Goal: Task Accomplishment & Management: Use online tool/utility

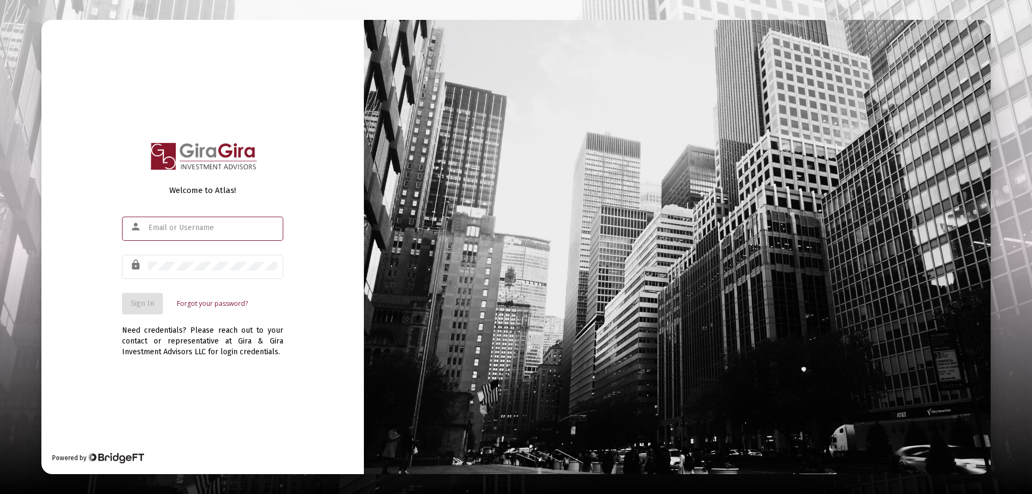
click at [173, 226] on input "text" at bounding box center [212, 228] width 129 height 9
type input "[PERSON_NAME][EMAIL_ADDRESS][DOMAIN_NAME]"
click at [155, 261] on div at bounding box center [212, 266] width 129 height 26
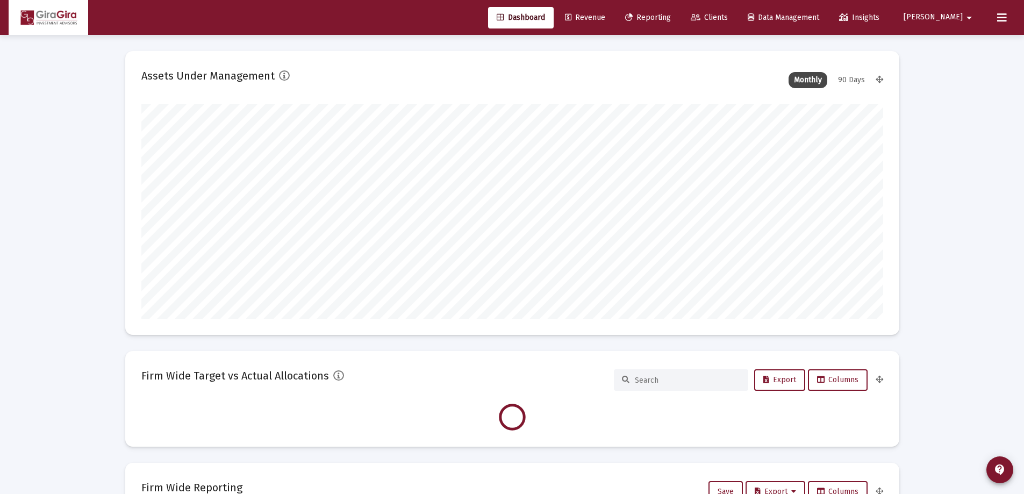
scroll to position [215, 742]
type input "[DATE]"
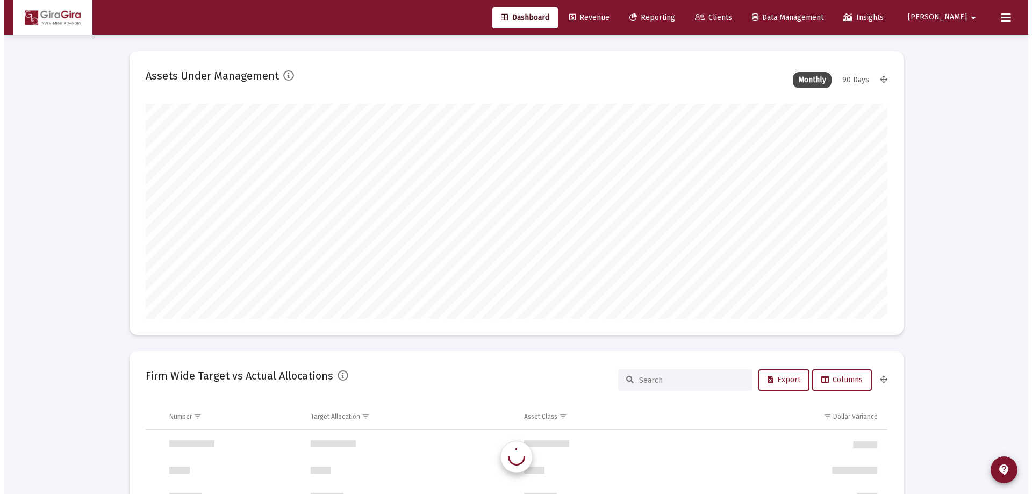
scroll to position [1032, 0]
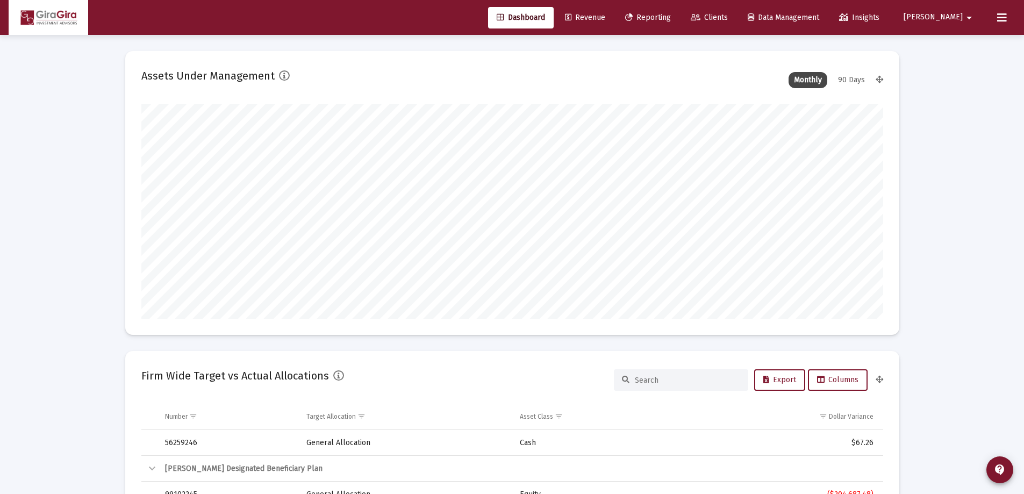
click at [671, 17] on span "Reporting" at bounding box center [648, 17] width 46 height 9
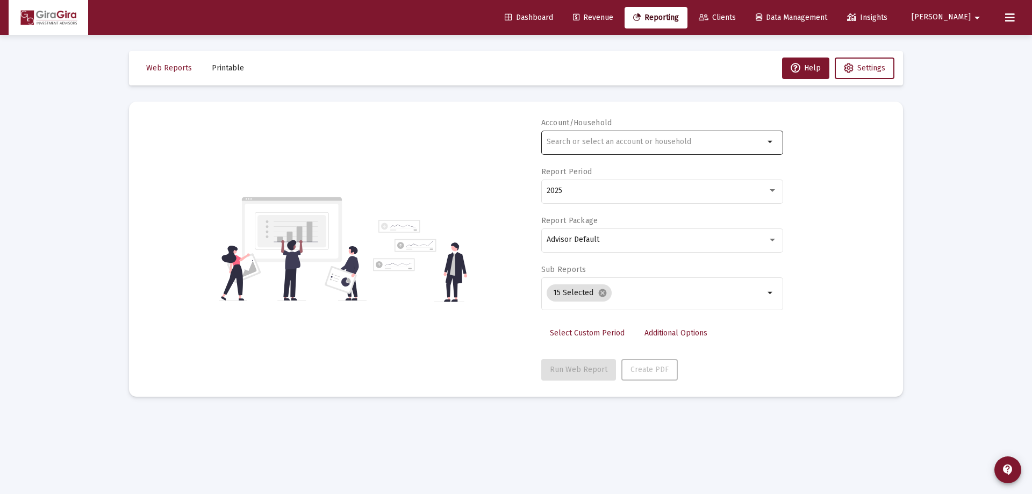
click at [565, 143] on input "text" at bounding box center [655, 142] width 218 height 9
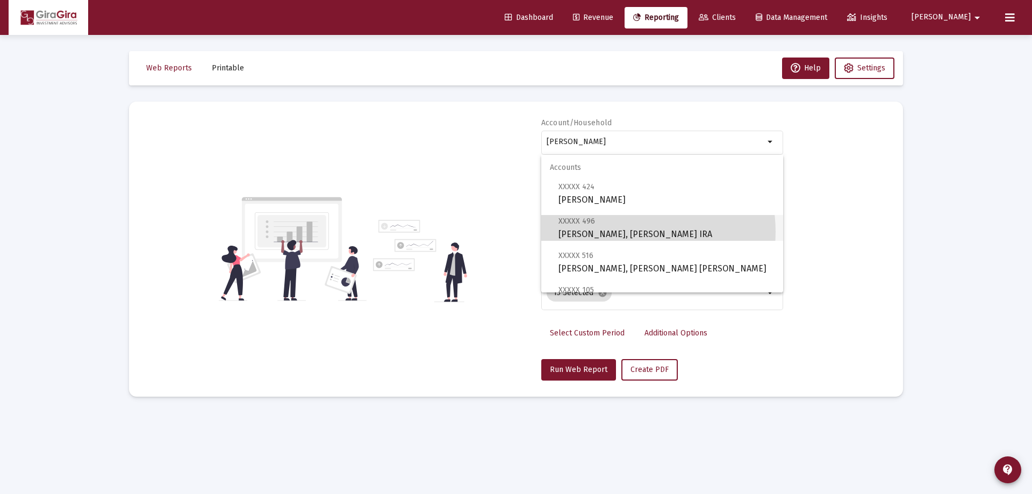
click at [623, 232] on span "XXXXX 496 [PERSON_NAME], [PERSON_NAME] IRA" at bounding box center [666, 227] width 216 height 26
type input "[PERSON_NAME], [PERSON_NAME] IRA"
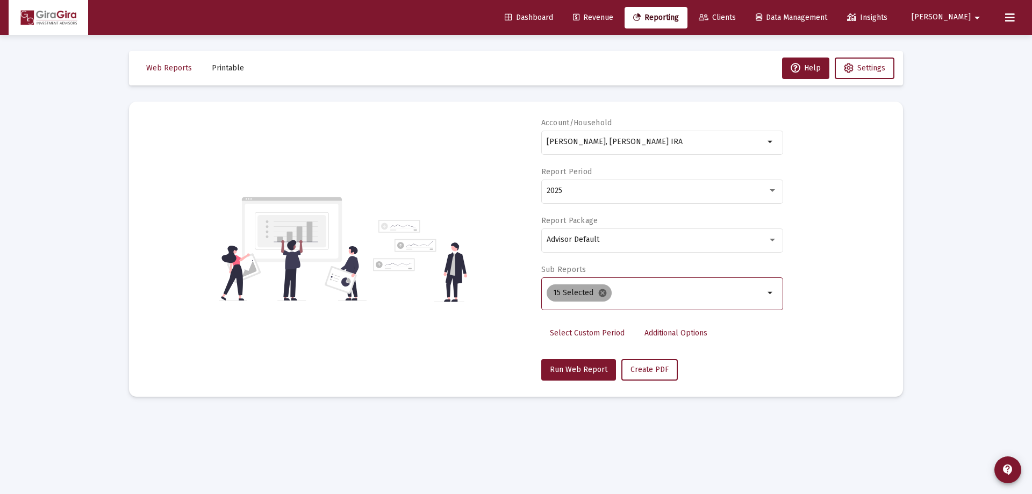
click at [599, 290] on mat-icon "cancel" at bounding box center [603, 293] width 10 height 10
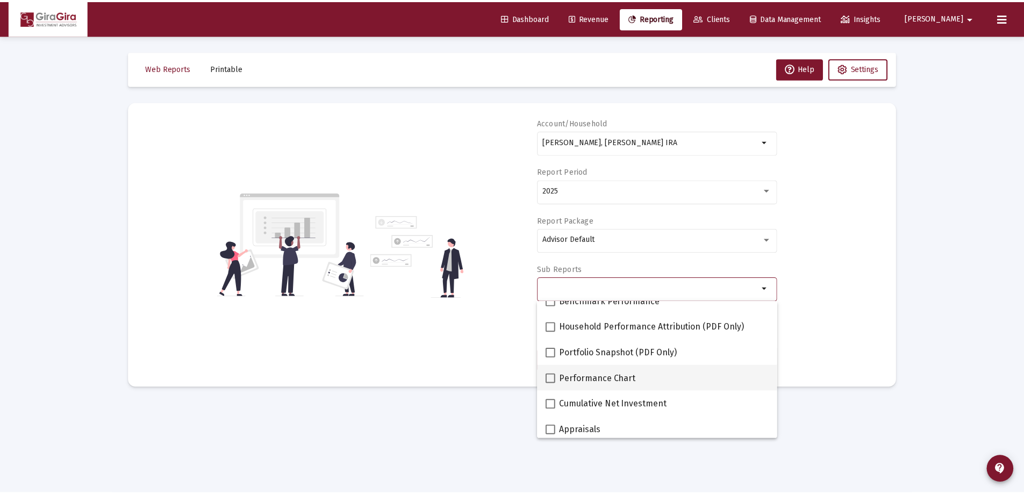
scroll to position [107, 0]
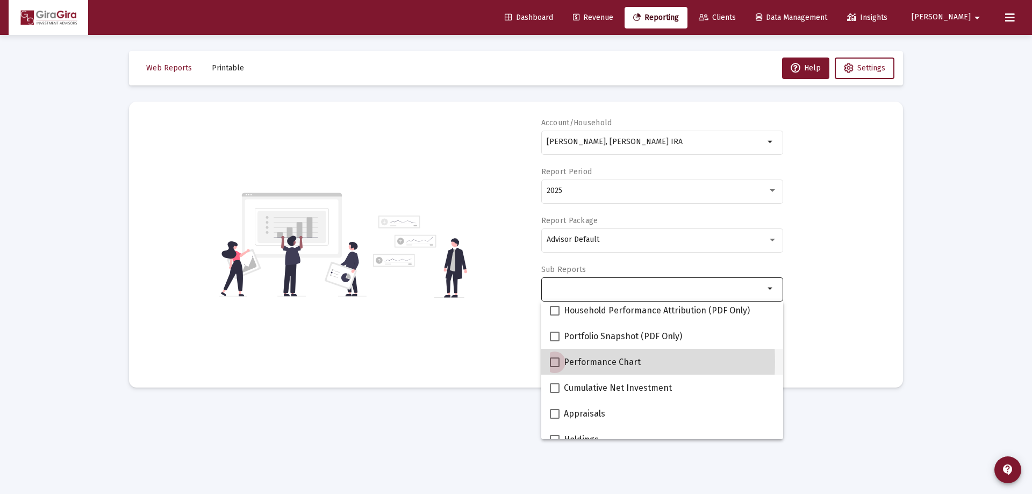
click at [555, 362] on span at bounding box center [555, 362] width 10 height 10
click at [555, 367] on input "Performance Chart" at bounding box center [554, 367] width 1 height 1
checkbox input "true"
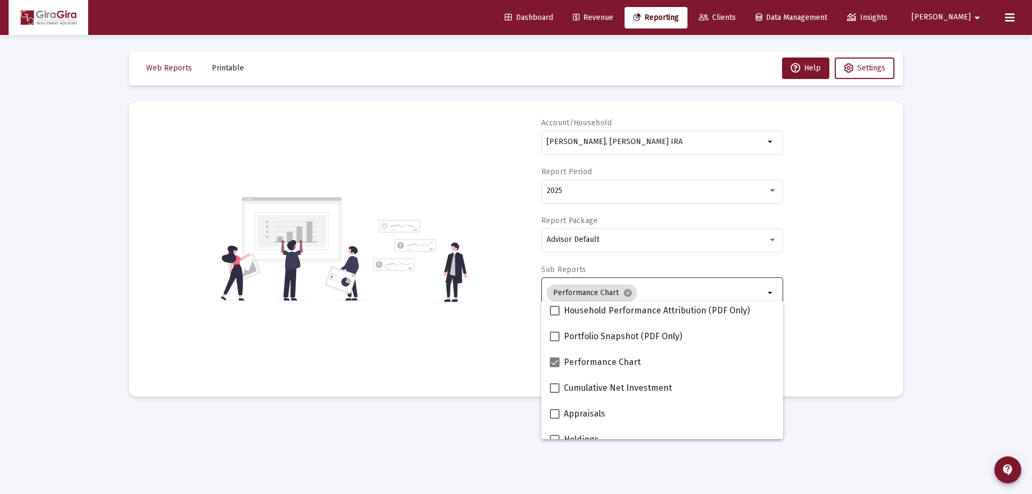
click at [814, 300] on div "Account/[PERSON_NAME], [PERSON_NAME] IRA arrow_drop_down Report Period 2025 Rep…" at bounding box center [516, 249] width 742 height 263
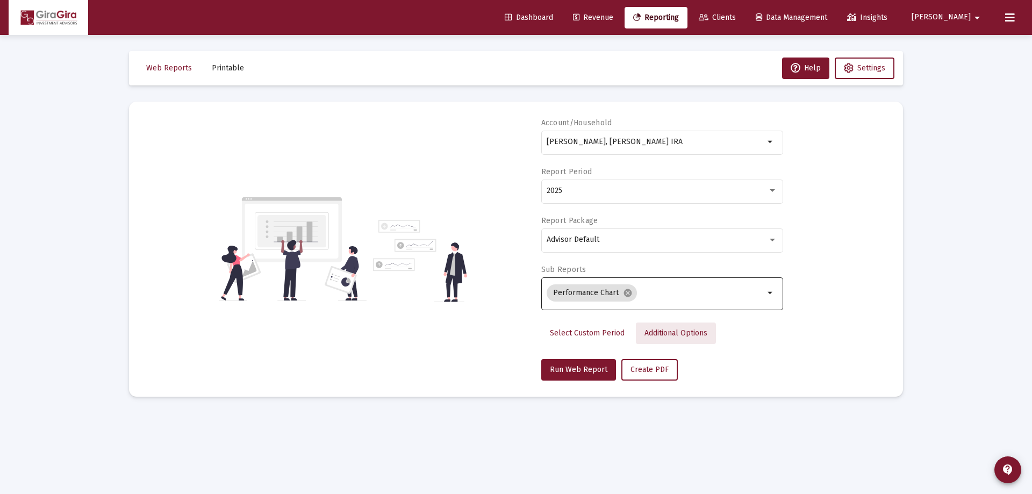
click at [675, 333] on span "Additional Options" at bounding box center [675, 332] width 63 height 9
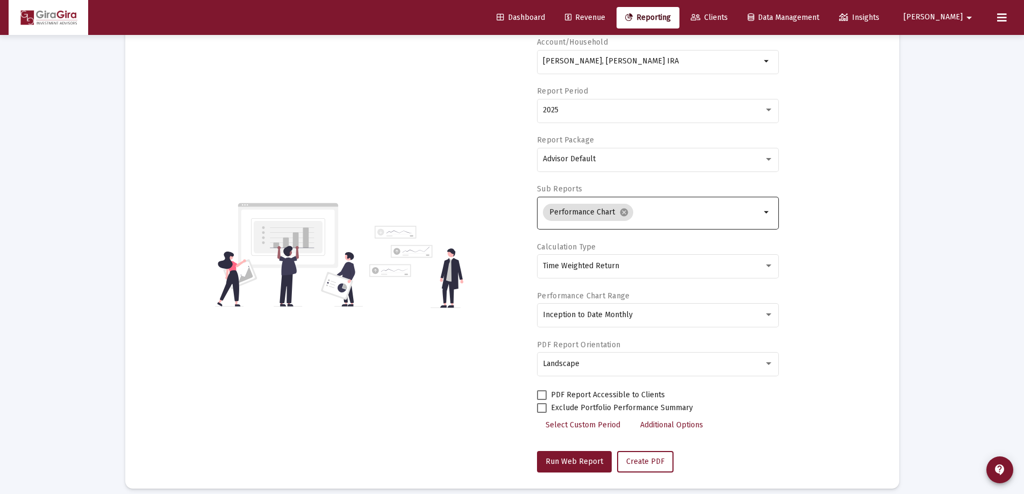
scroll to position [91, 0]
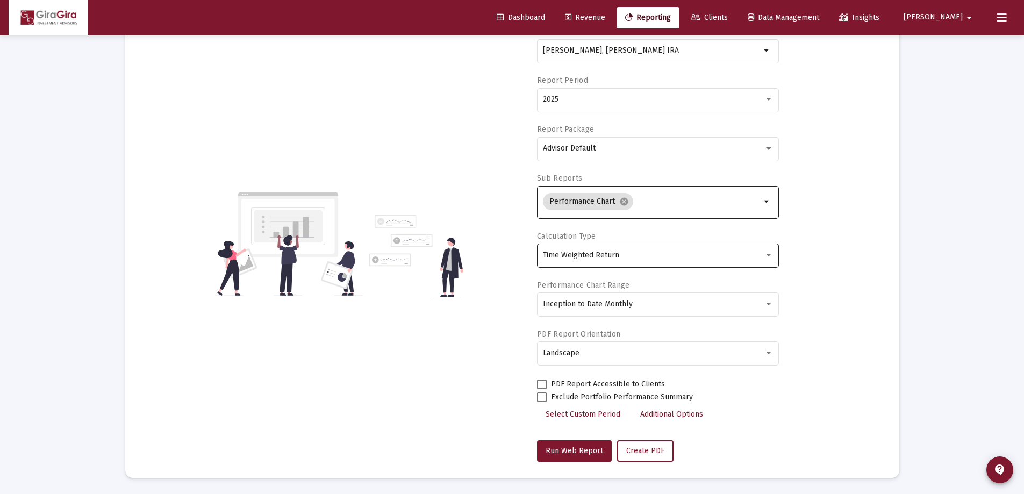
click at [558, 251] on div "Time Weighted Return" at bounding box center [658, 255] width 231 height 26
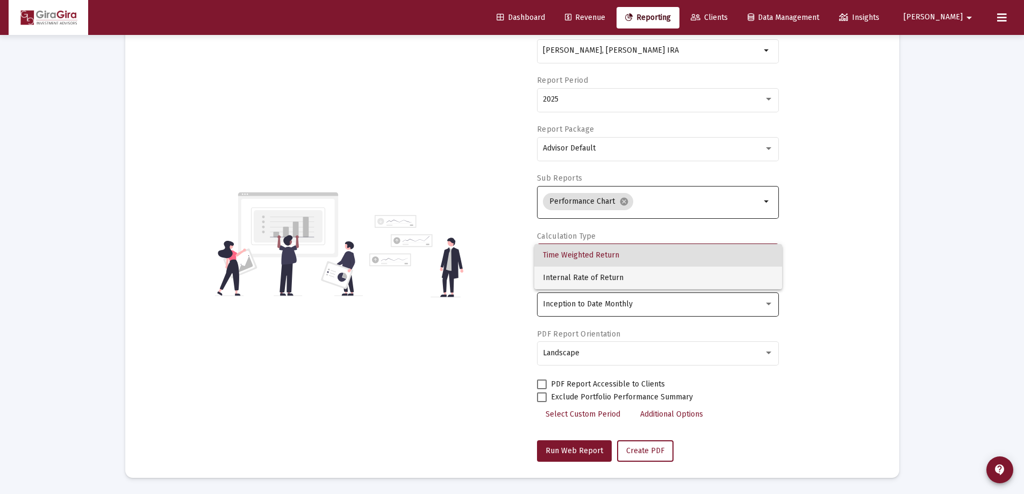
drag, startPoint x: 577, startPoint y: 276, endPoint x: 602, endPoint y: 293, distance: 30.1
click at [577, 277] on span "Internal Rate of Return" at bounding box center [658, 278] width 231 height 23
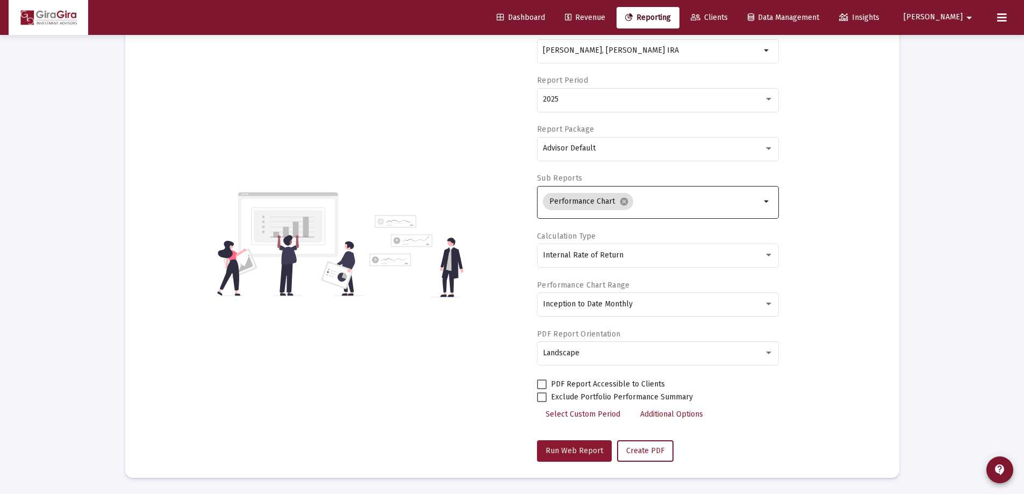
click at [577, 449] on span "Run Web Report" at bounding box center [573, 450] width 57 height 9
select select "View all"
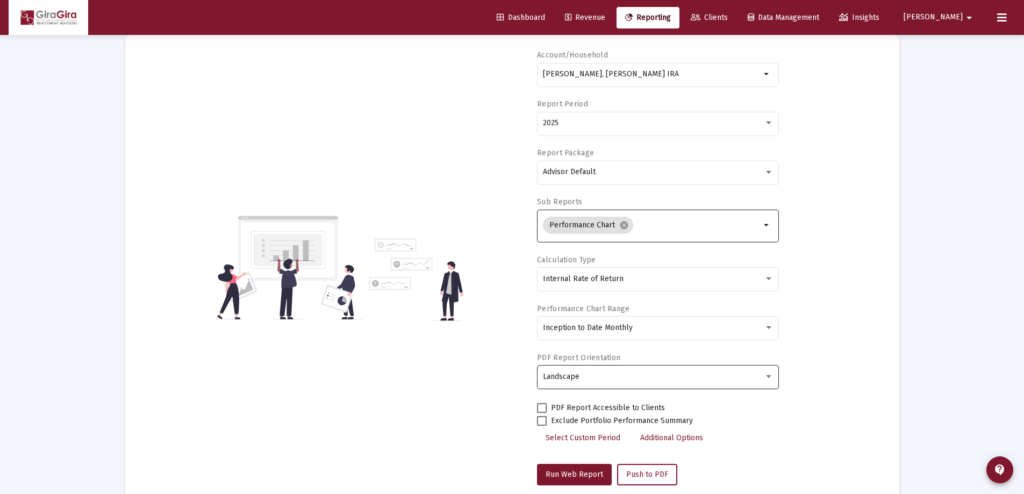
scroll to position [38, 0]
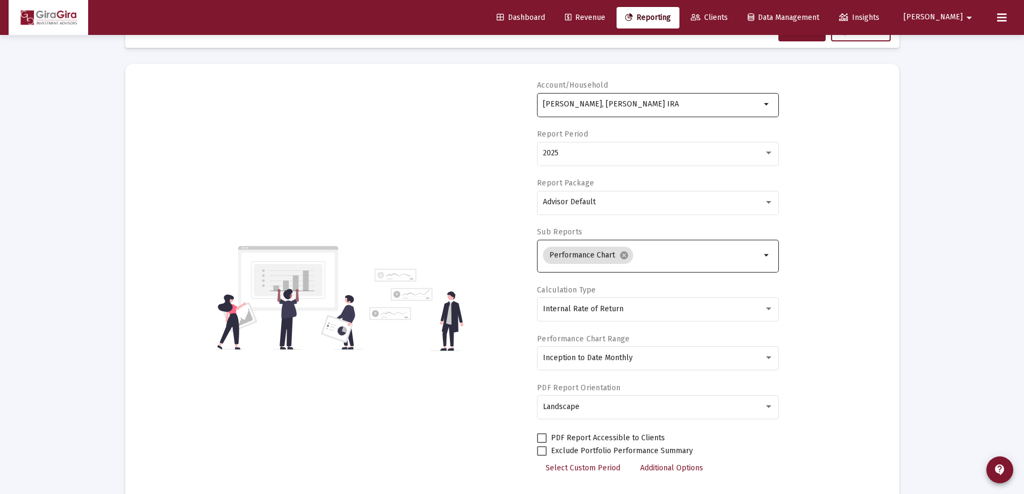
click at [574, 105] on input "[PERSON_NAME], [PERSON_NAME] IRA" at bounding box center [652, 104] width 218 height 9
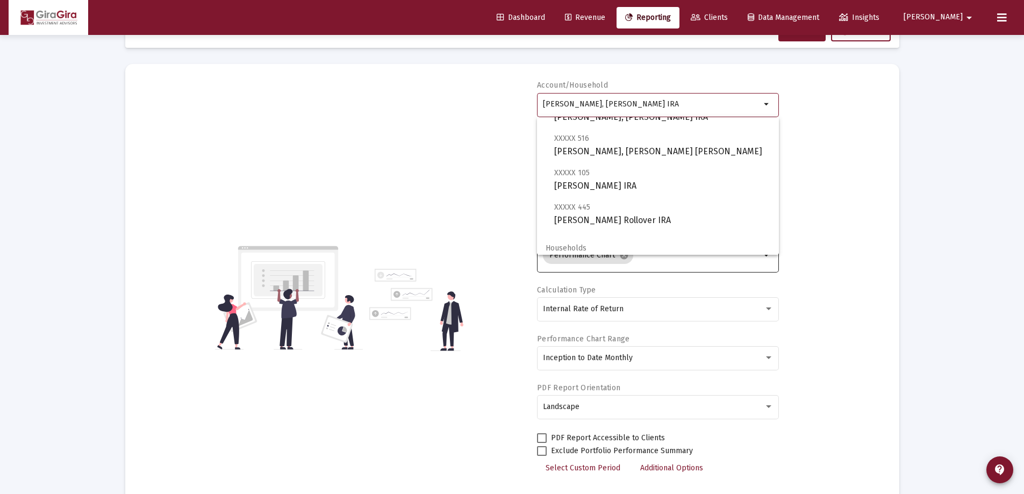
scroll to position [112, 0]
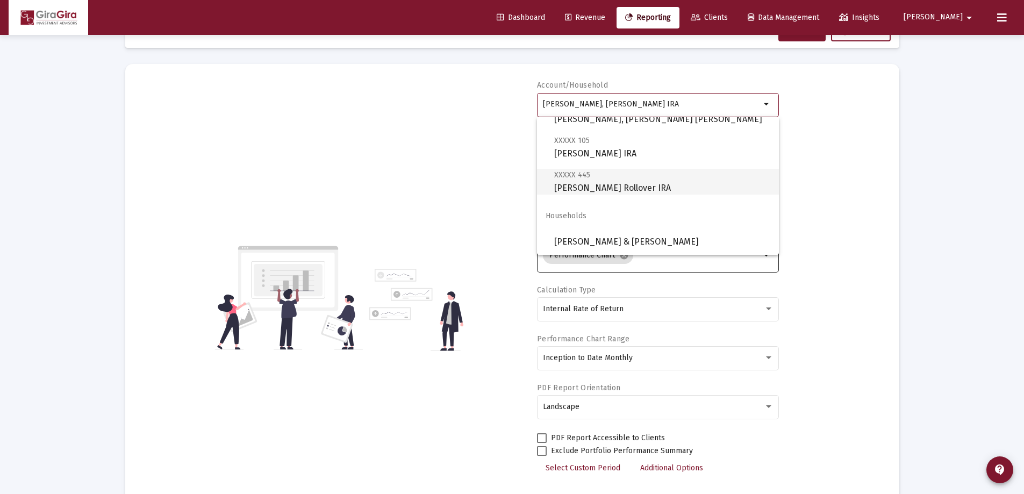
click at [582, 182] on span "XXXXX 445 [PERSON_NAME] Rollover IRA" at bounding box center [662, 181] width 216 height 26
type input "[PERSON_NAME] Rollover IRA"
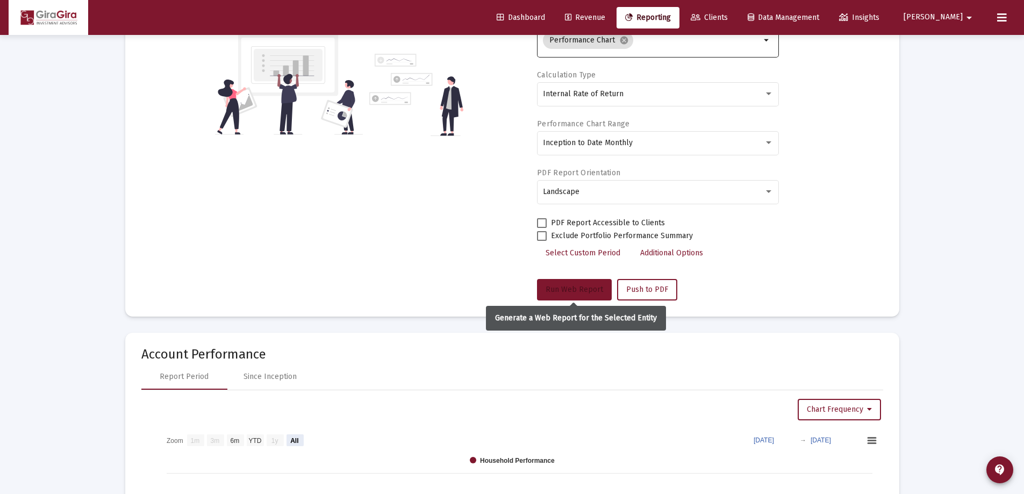
drag, startPoint x: 581, startPoint y: 285, endPoint x: 587, endPoint y: 285, distance: 5.9
click at [580, 285] on span "Run Web Report" at bounding box center [573, 289] width 57 height 9
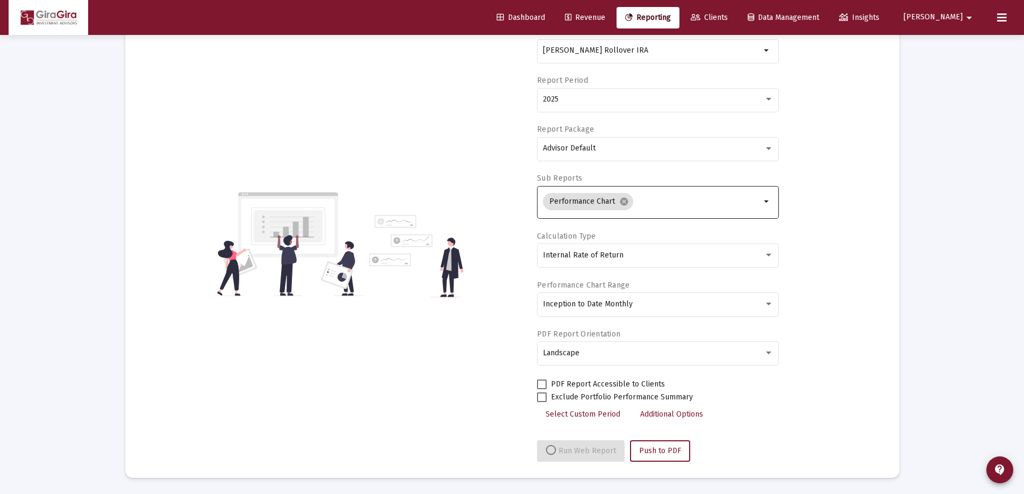
select select "View all"
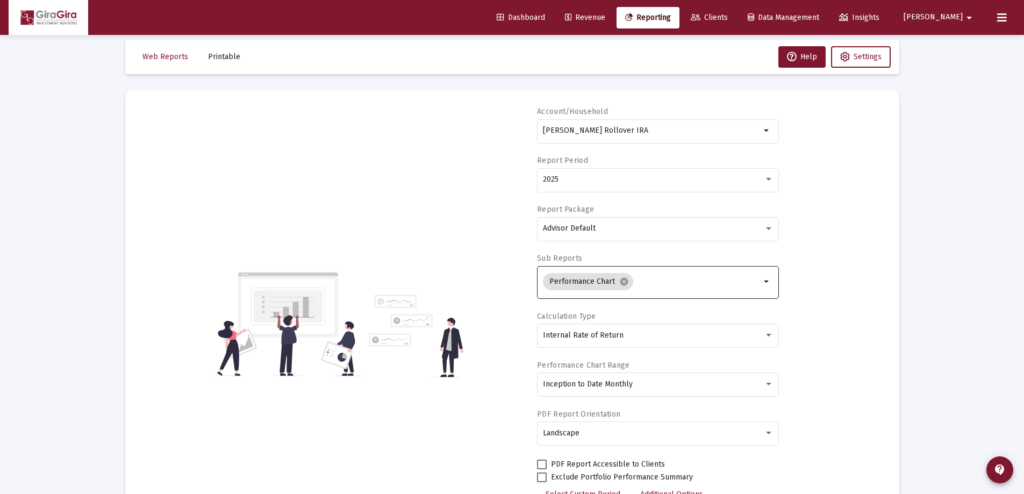
scroll to position [0, 0]
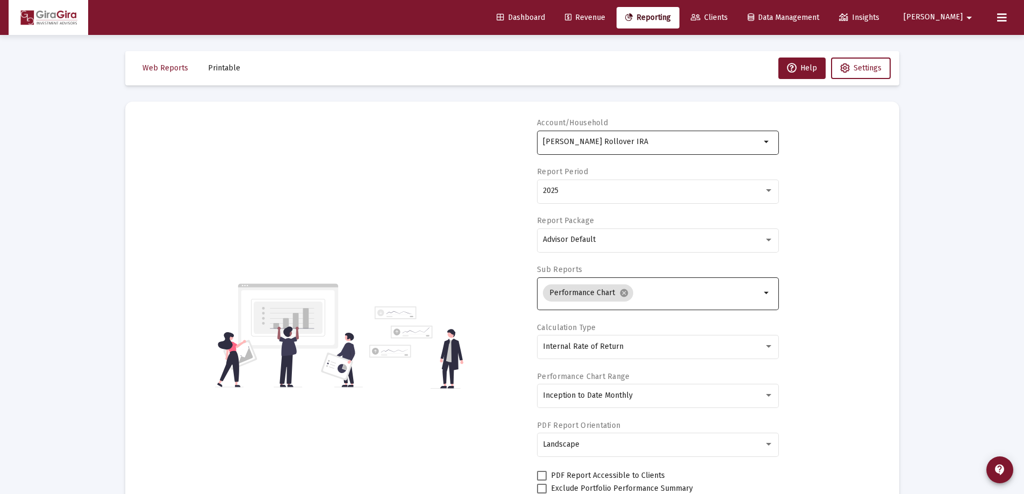
click at [566, 143] on input "[PERSON_NAME] Rollover IRA" at bounding box center [652, 142] width 218 height 9
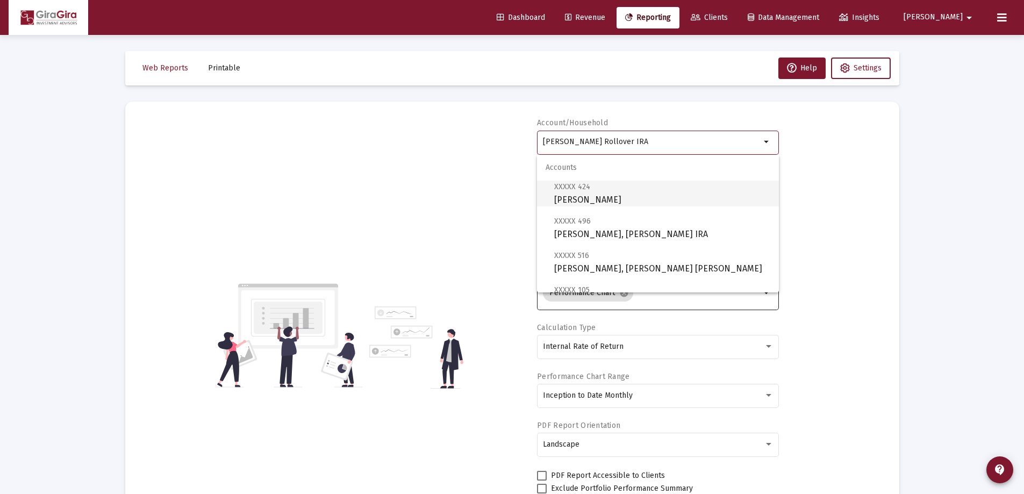
click at [613, 195] on span "XXXXX 424 [PERSON_NAME]" at bounding box center [662, 193] width 216 height 26
type input "[PERSON_NAME]"
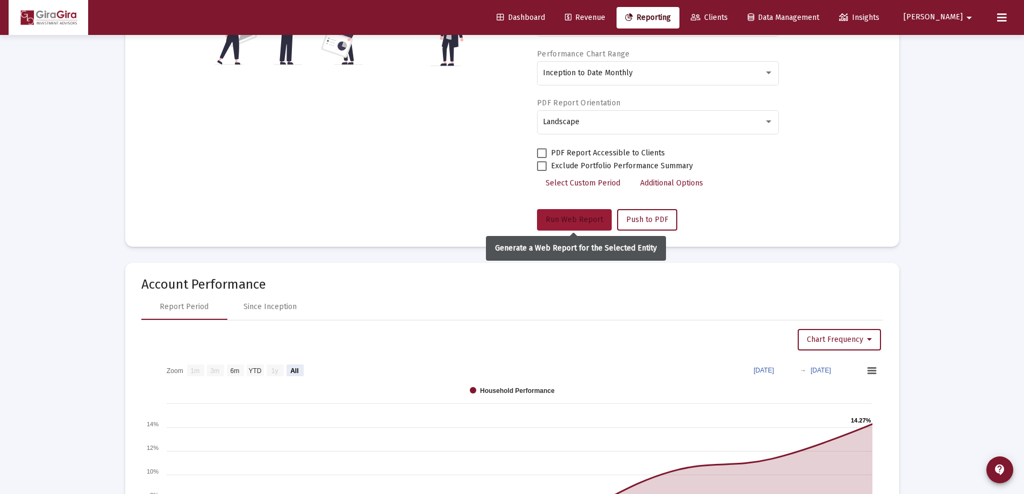
click at [578, 218] on span "Run Web Report" at bounding box center [573, 219] width 57 height 9
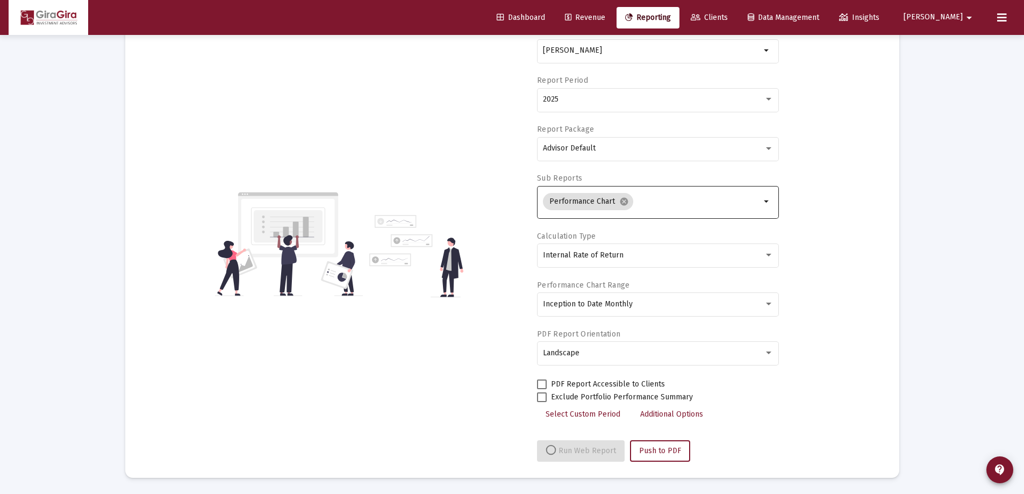
select select "View all"
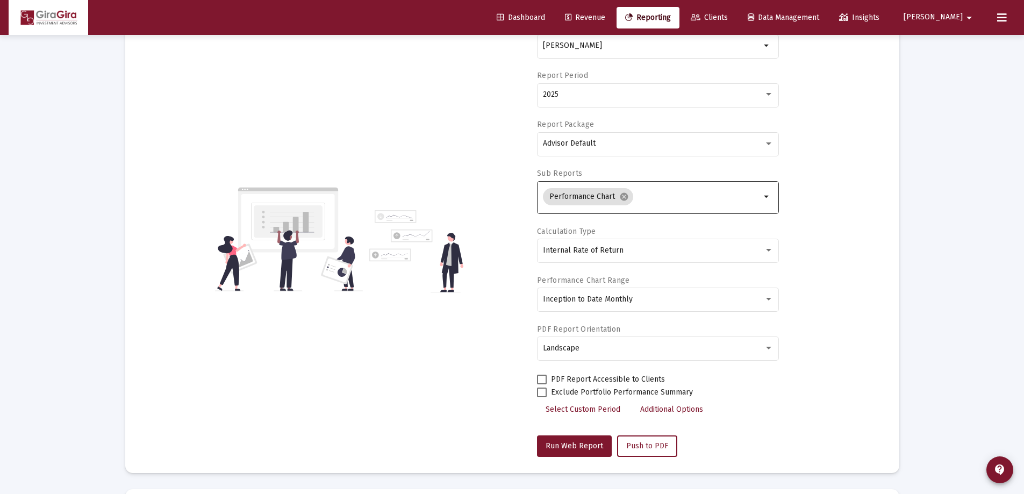
scroll to position [0, 0]
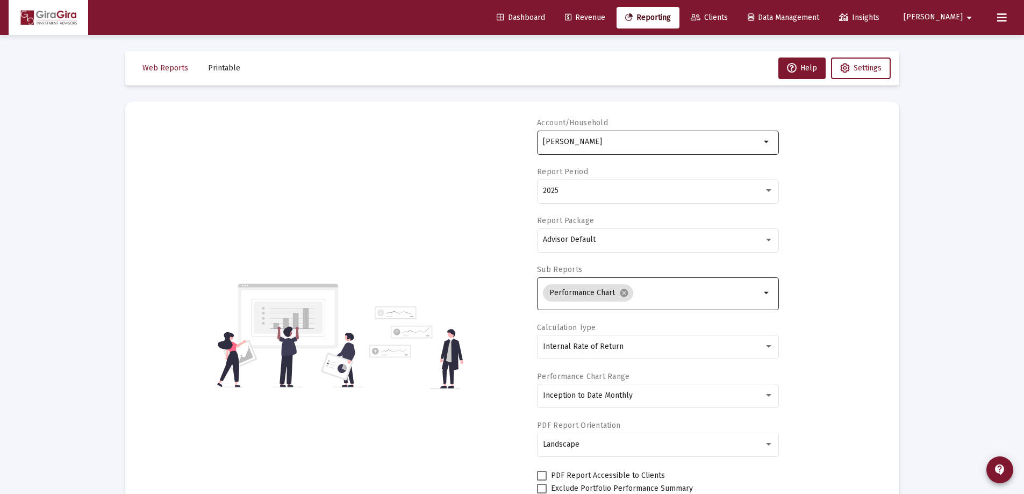
click at [572, 141] on input "[PERSON_NAME]" at bounding box center [652, 142] width 218 height 9
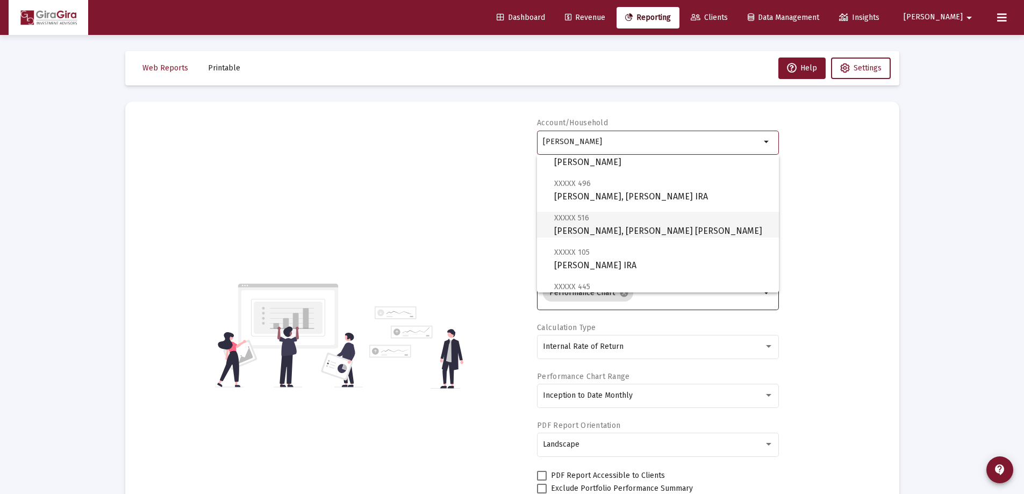
scroll to position [54, 0]
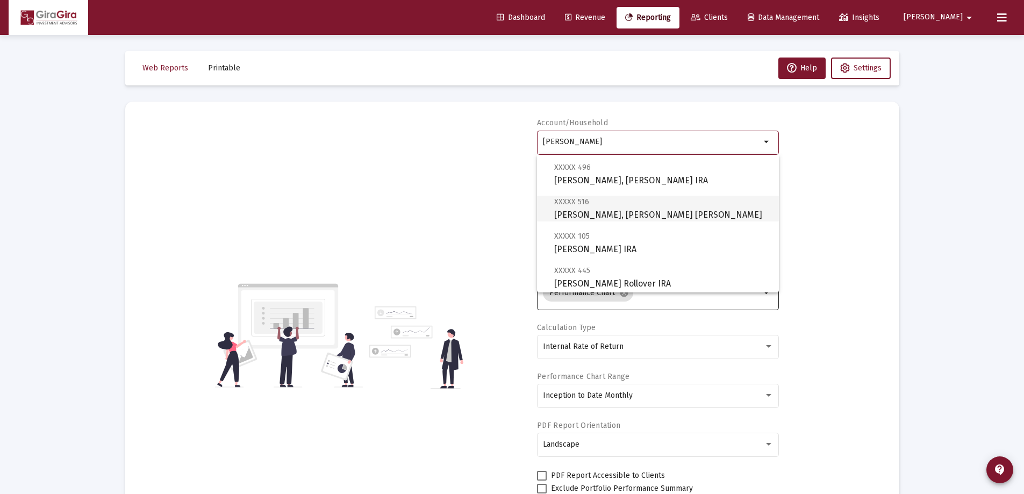
click at [597, 213] on span "XXXXX 516 [PERSON_NAME], [PERSON_NAME] IRA" at bounding box center [662, 208] width 216 height 26
type input "[PERSON_NAME], [PERSON_NAME] [PERSON_NAME]"
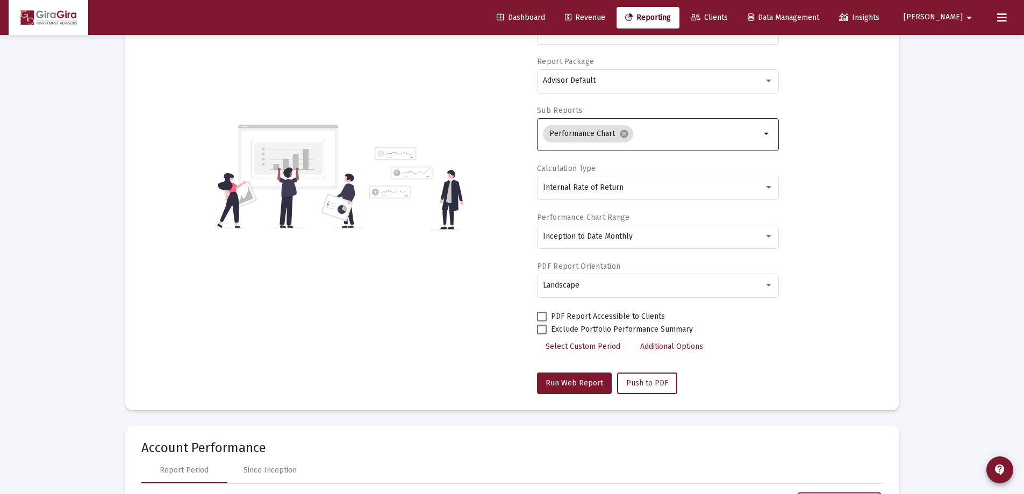
scroll to position [161, 0]
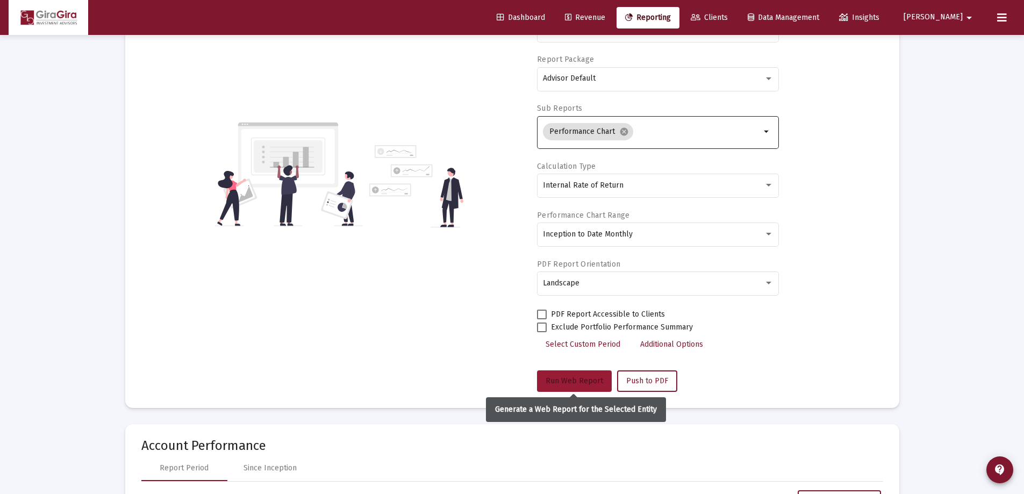
click at [569, 378] on span "Run Web Report" at bounding box center [573, 380] width 57 height 9
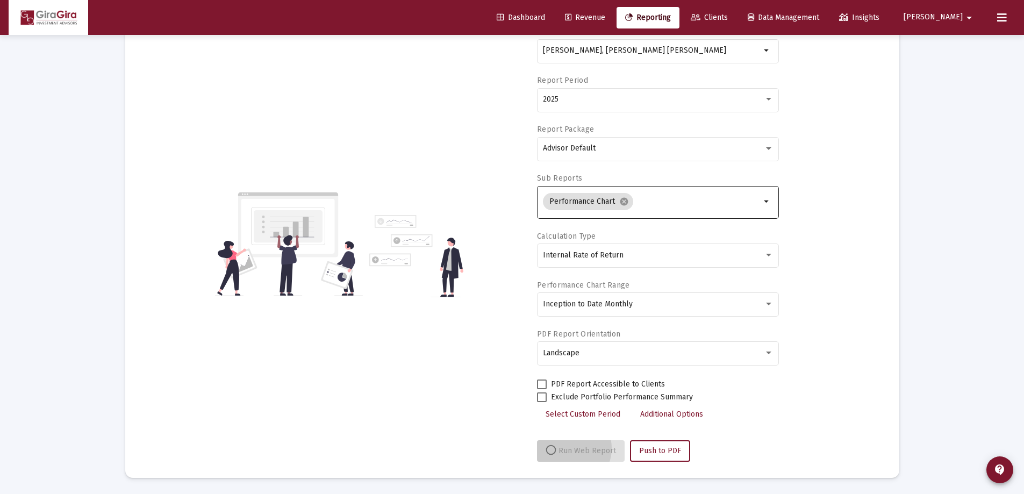
scroll to position [91, 0]
select select "View all"
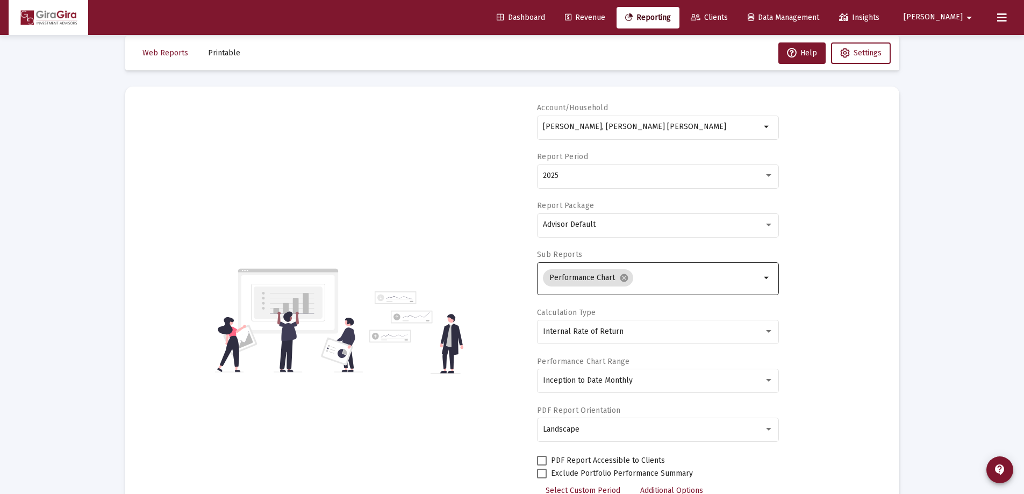
scroll to position [0, 0]
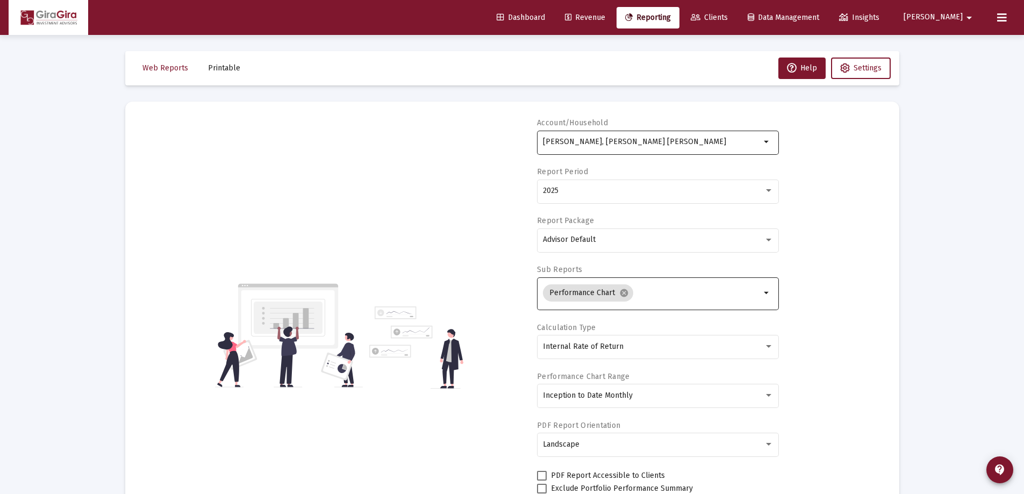
click at [575, 142] on input "[PERSON_NAME], [PERSON_NAME] [PERSON_NAME]" at bounding box center [652, 142] width 218 height 9
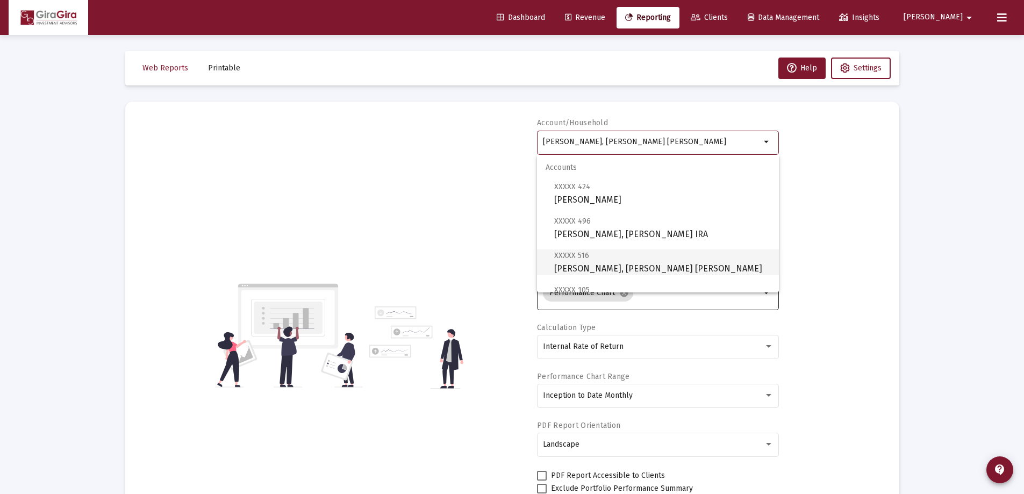
scroll to position [54, 0]
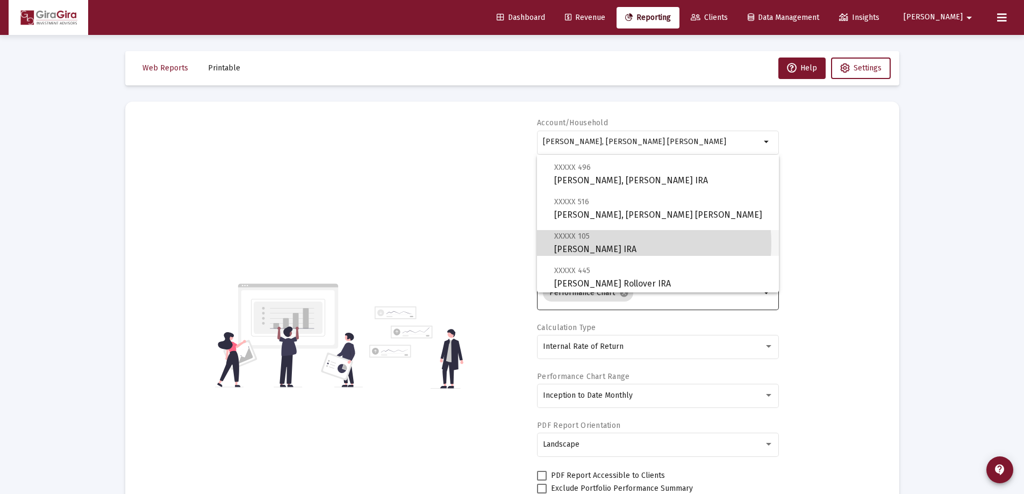
click at [614, 243] on span "XXXXX 105 [PERSON_NAME] IRA" at bounding box center [662, 242] width 216 height 26
type input "[PERSON_NAME] IRA"
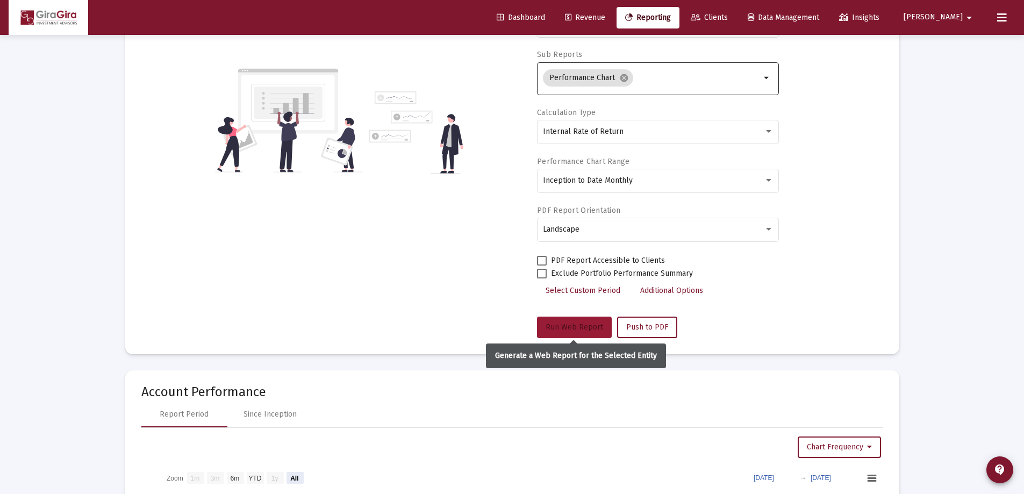
click at [578, 329] on span "Run Web Report" at bounding box center [573, 326] width 57 height 9
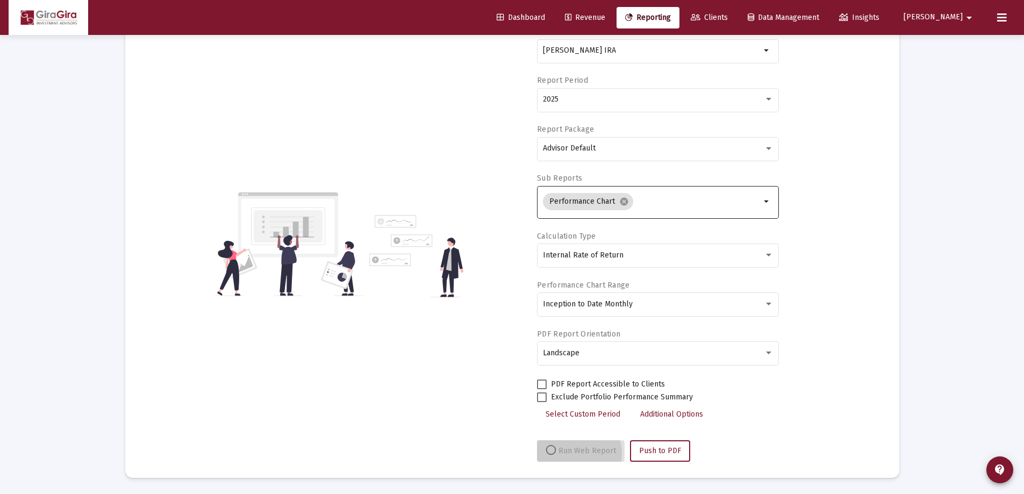
scroll to position [91, 0]
select select "View all"
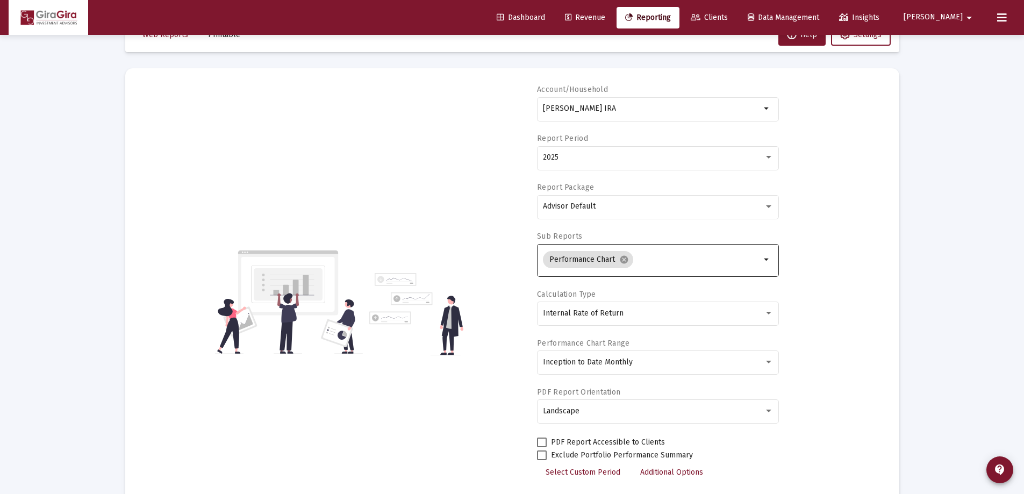
scroll to position [0, 0]
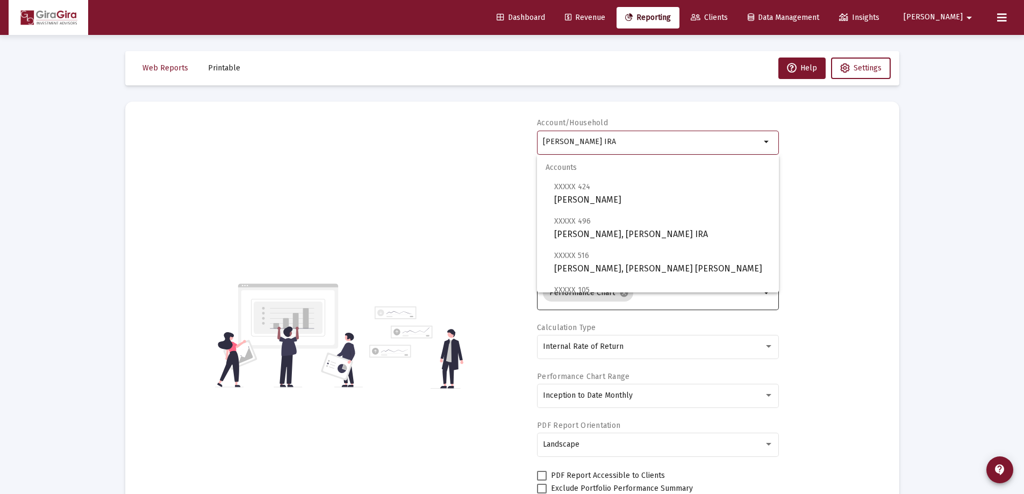
click at [592, 141] on input "[PERSON_NAME] IRA" at bounding box center [652, 142] width 218 height 9
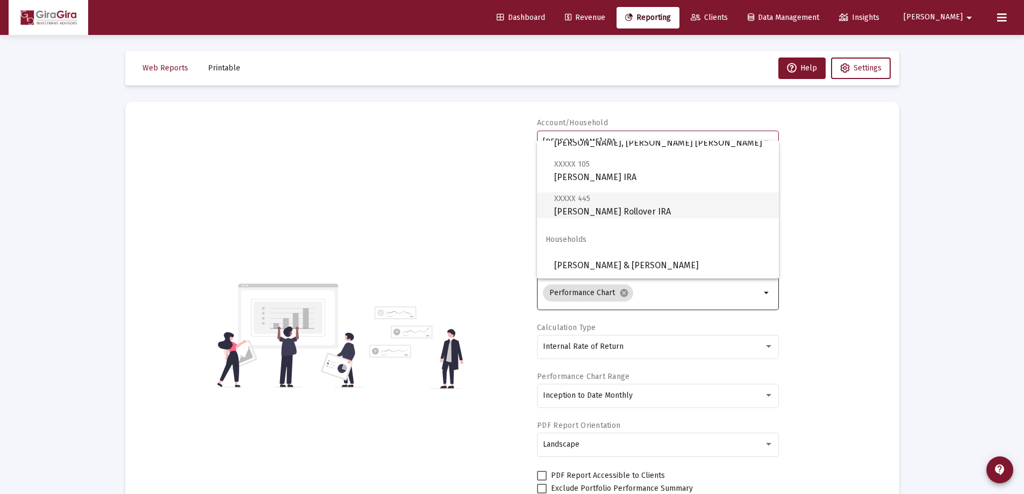
scroll to position [54, 0]
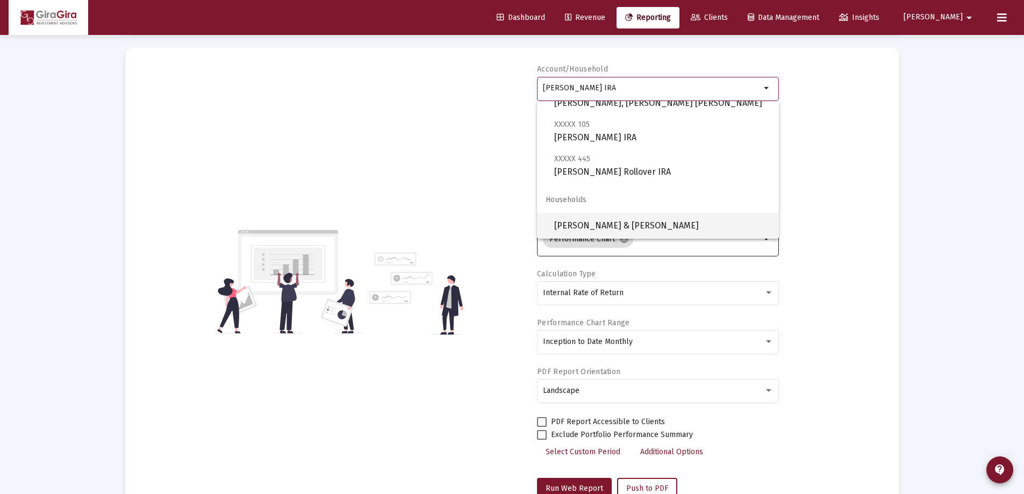
click at [606, 224] on span "[PERSON_NAME] & [PERSON_NAME]" at bounding box center [662, 226] width 216 height 26
type input "[PERSON_NAME] & [PERSON_NAME]"
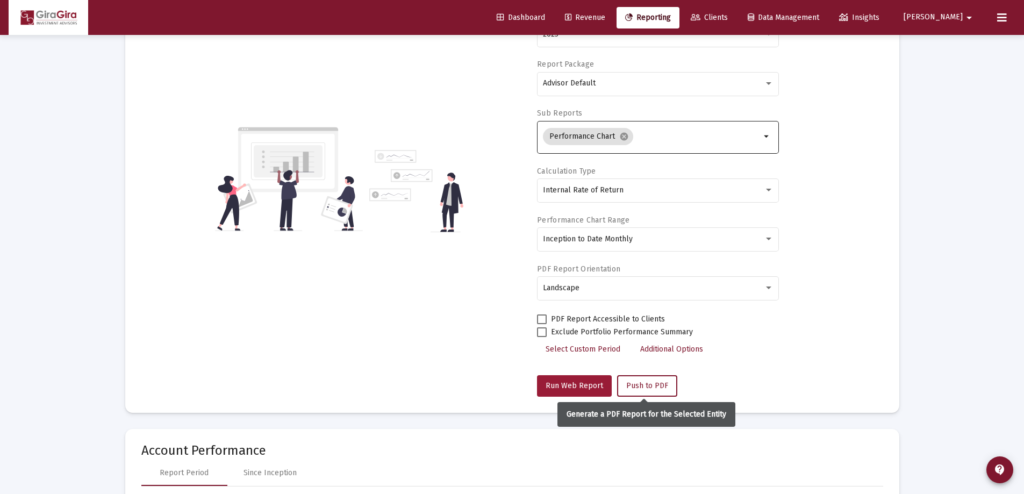
scroll to position [161, 0]
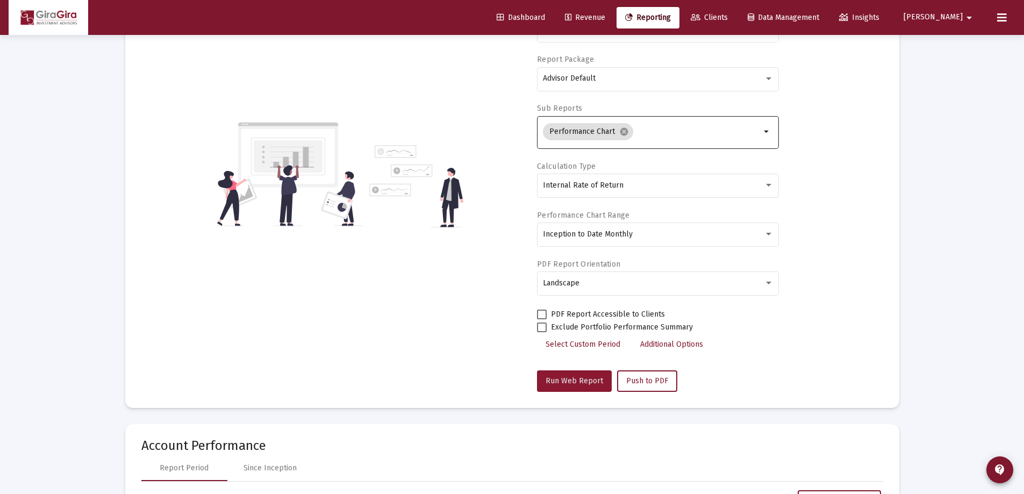
click at [593, 381] on span "Run Web Report" at bounding box center [573, 380] width 57 height 9
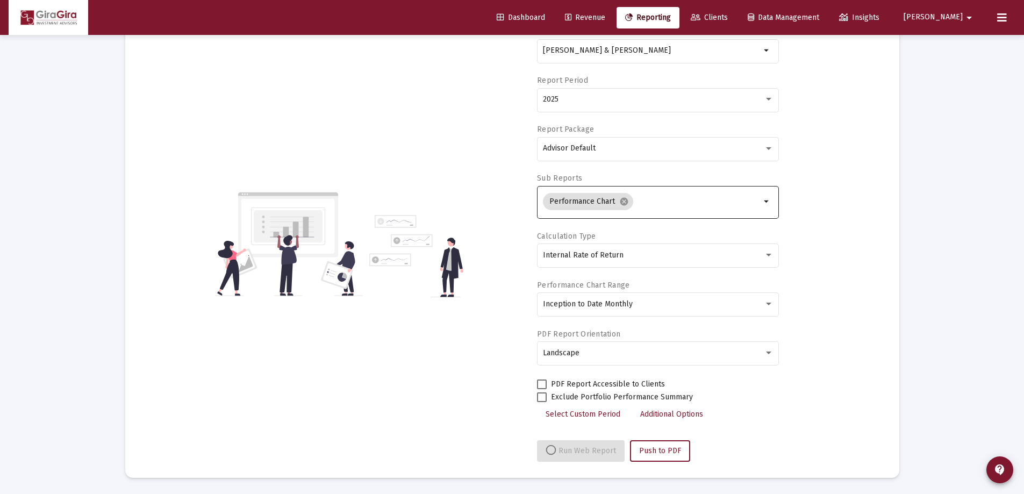
select select "View all"
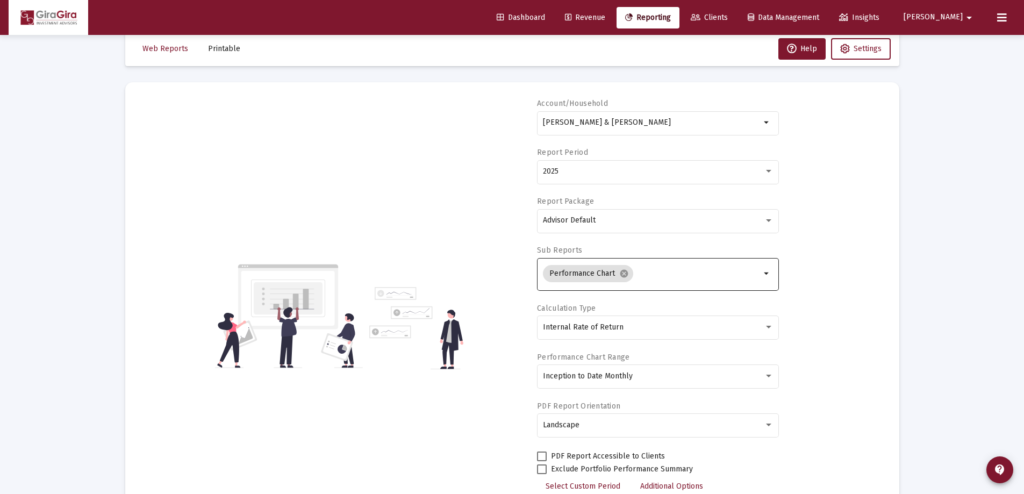
scroll to position [0, 0]
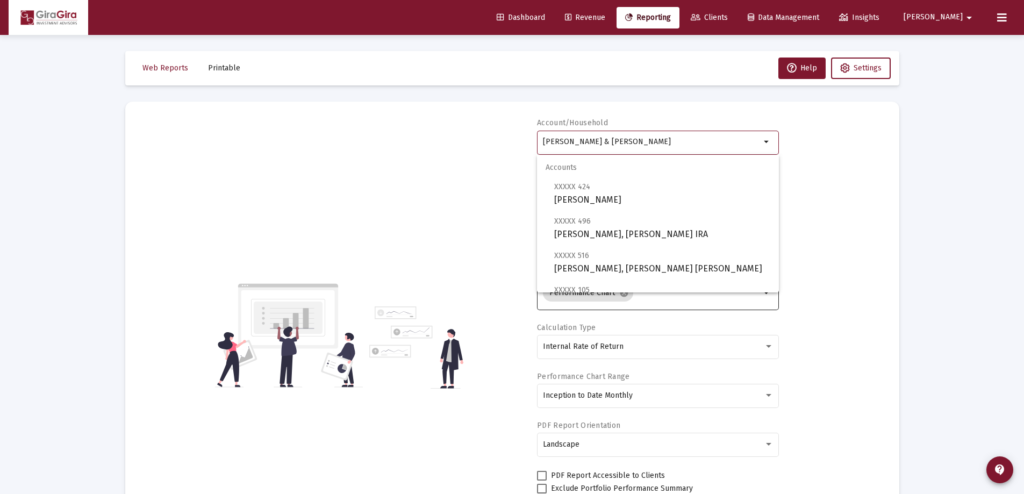
drag, startPoint x: 543, startPoint y: 139, endPoint x: 1125, endPoint y: 198, distance: 584.4
click at [1024, 198] on html "Dashboard Revenue Reporting Clients Data Management Insights [PERSON_NAME] Inte…" at bounding box center [512, 247] width 1024 height 494
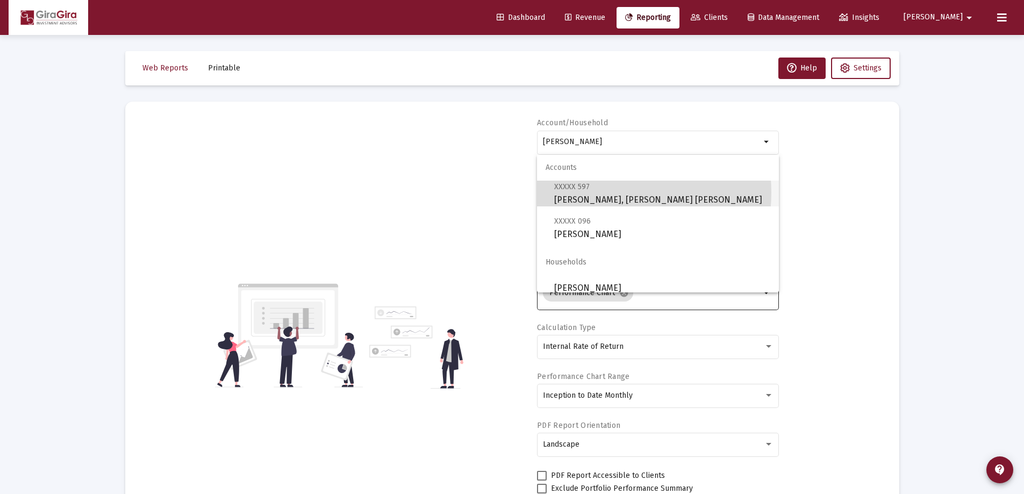
click at [600, 192] on span "XXXXX 597 [PERSON_NAME], [PERSON_NAME] [PERSON_NAME]" at bounding box center [662, 193] width 216 height 26
type input "[PERSON_NAME], [PERSON_NAME] [PERSON_NAME]"
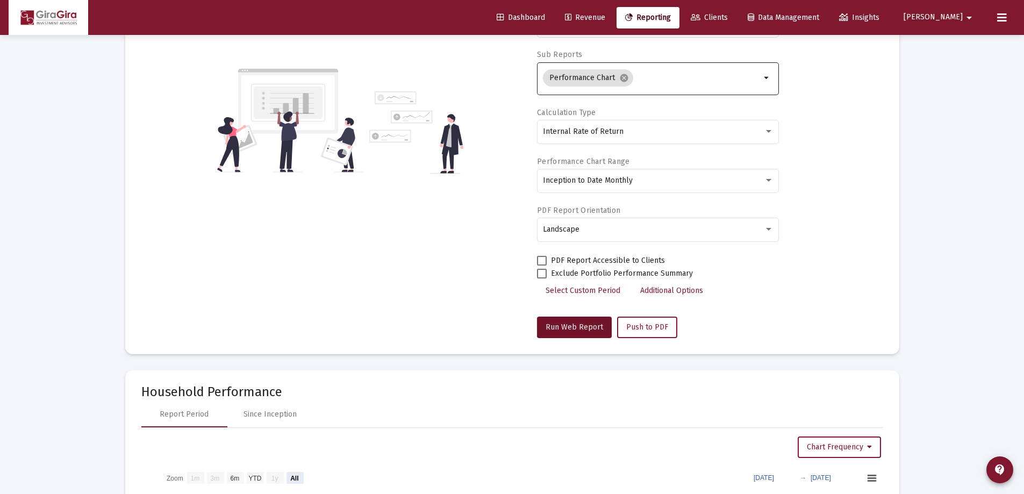
click at [589, 326] on span "Run Web Report" at bounding box center [573, 326] width 57 height 9
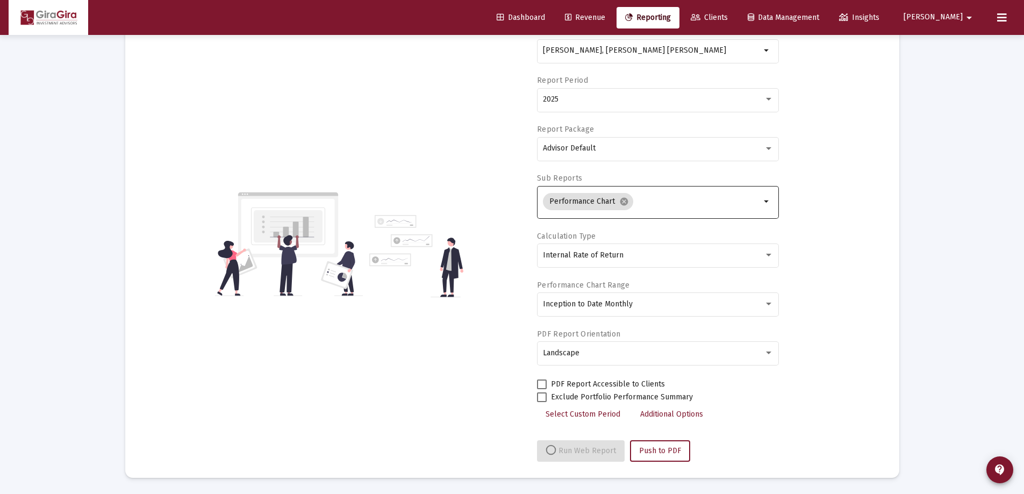
scroll to position [215, 0]
select select "View all"
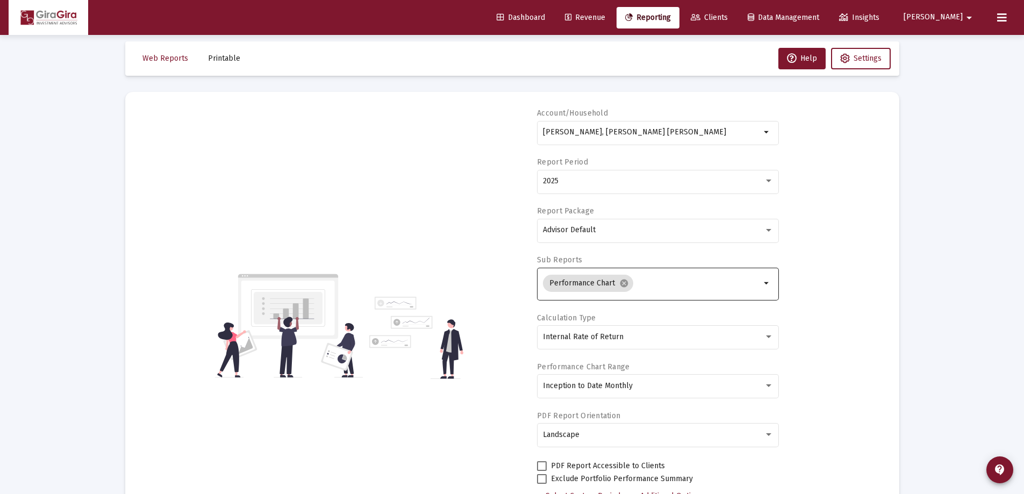
scroll to position [0, 0]
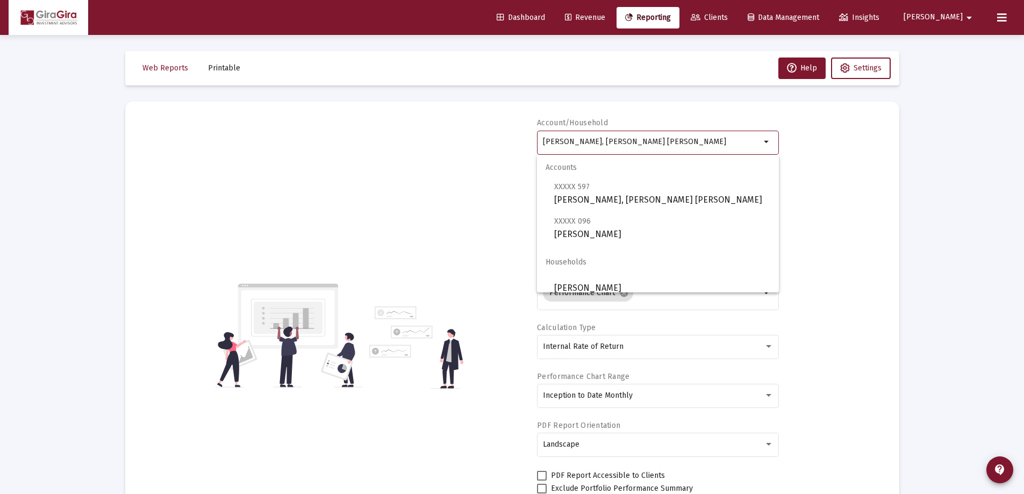
click at [579, 142] on input "[PERSON_NAME], [PERSON_NAME] [PERSON_NAME]" at bounding box center [652, 142] width 218 height 9
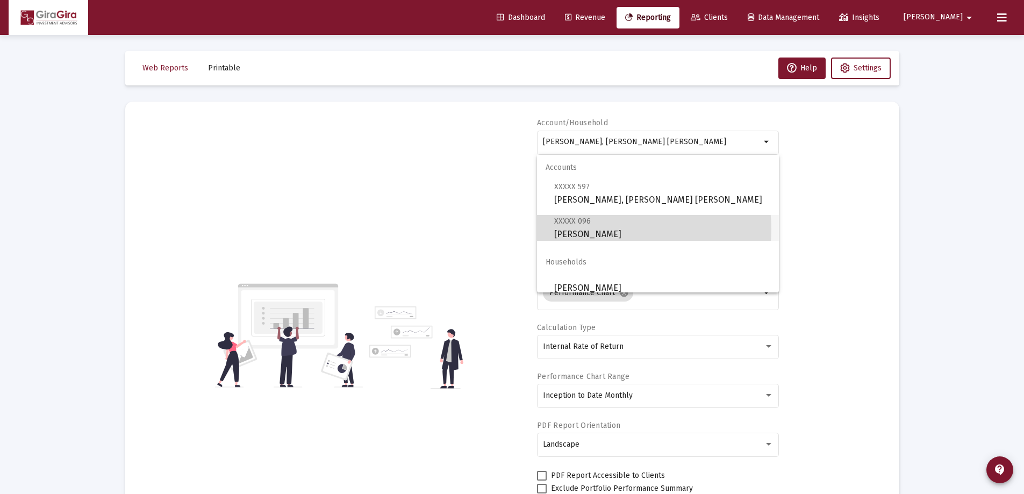
click at [617, 229] on span "XXXXX 096 [PERSON_NAME]" at bounding box center [662, 227] width 216 height 26
type input "[PERSON_NAME]"
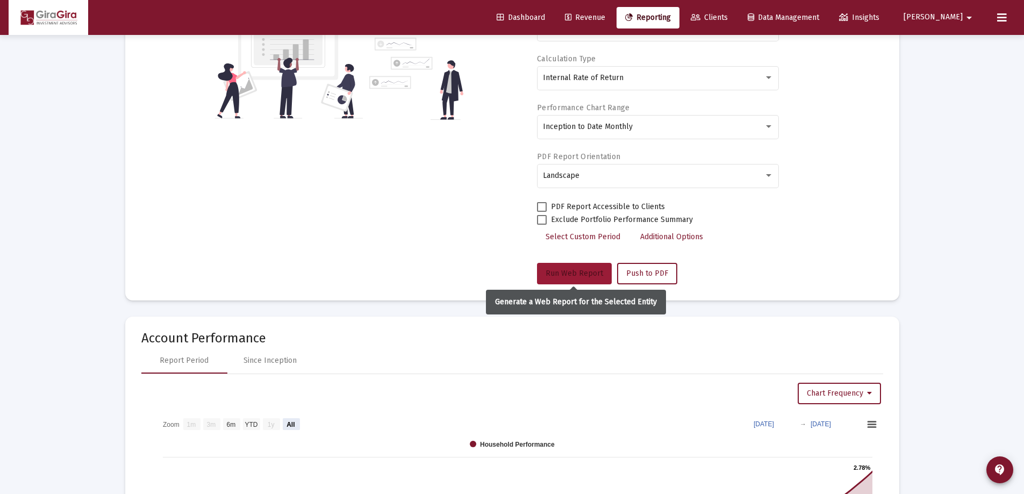
click at [579, 270] on span "Run Web Report" at bounding box center [573, 273] width 57 height 9
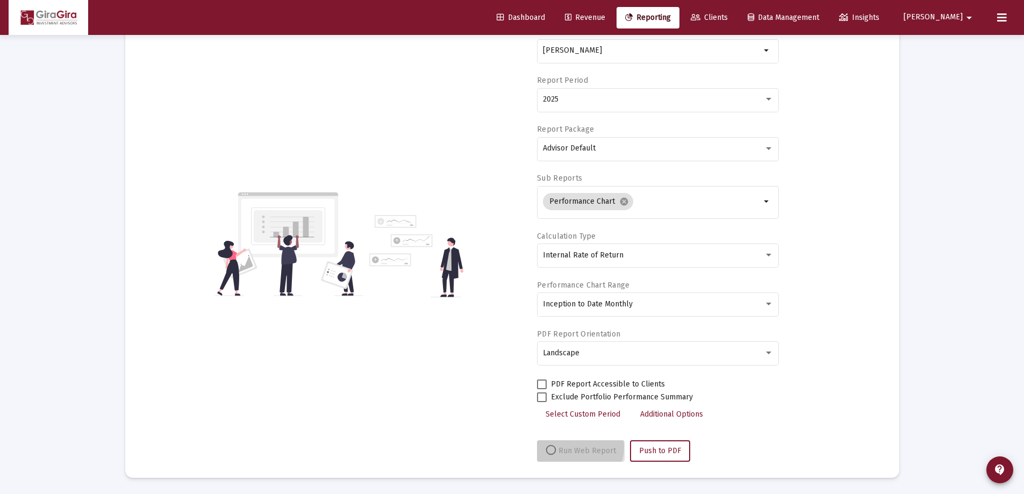
scroll to position [91, 0]
select select "View all"
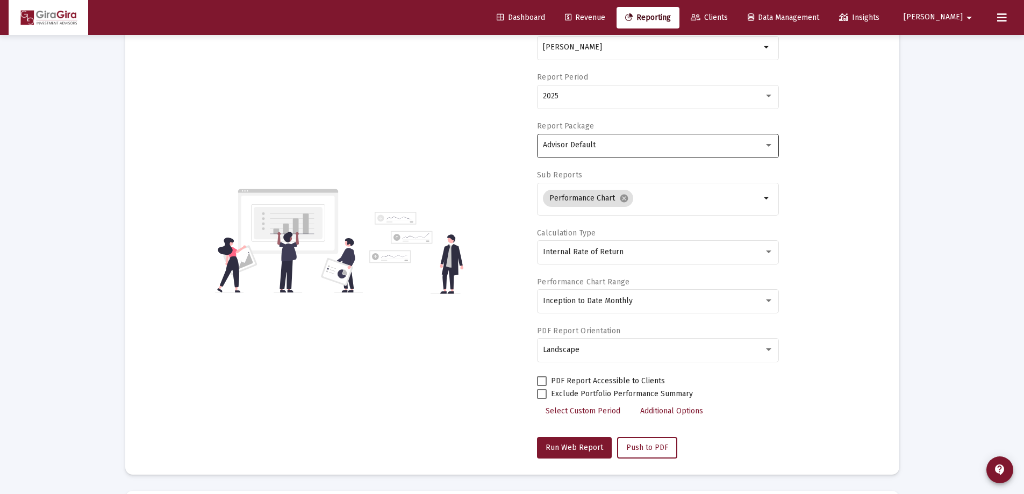
scroll to position [94, 0]
click at [562, 97] on div "2025" at bounding box center [653, 96] width 221 height 9
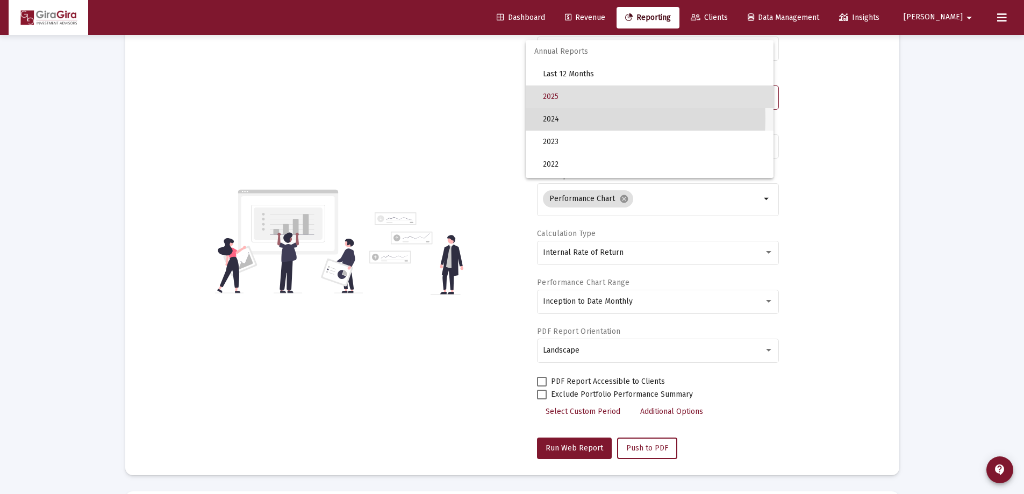
click at [559, 118] on span "2024" at bounding box center [654, 119] width 222 height 23
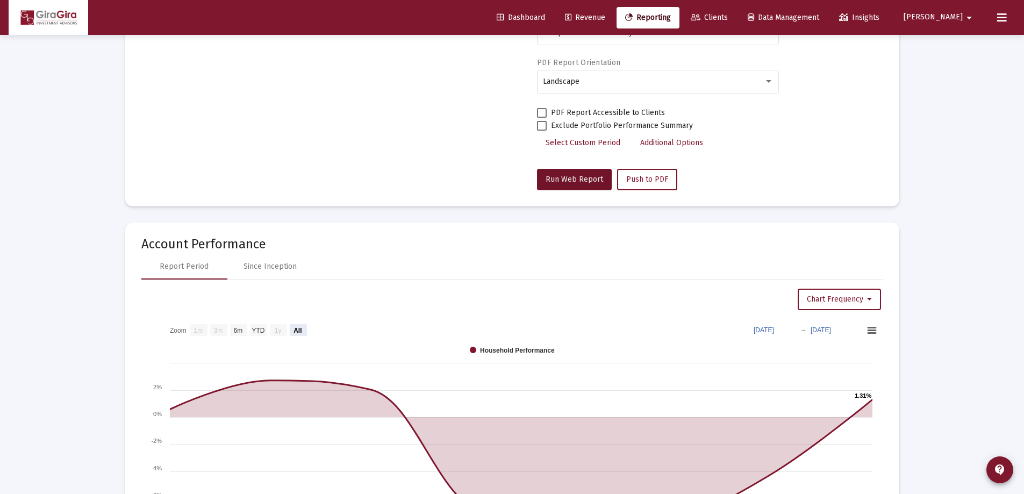
drag, startPoint x: 575, startPoint y: 177, endPoint x: 725, endPoint y: 212, distance: 153.4
click at [575, 176] on span "Run Web Report" at bounding box center [573, 179] width 57 height 9
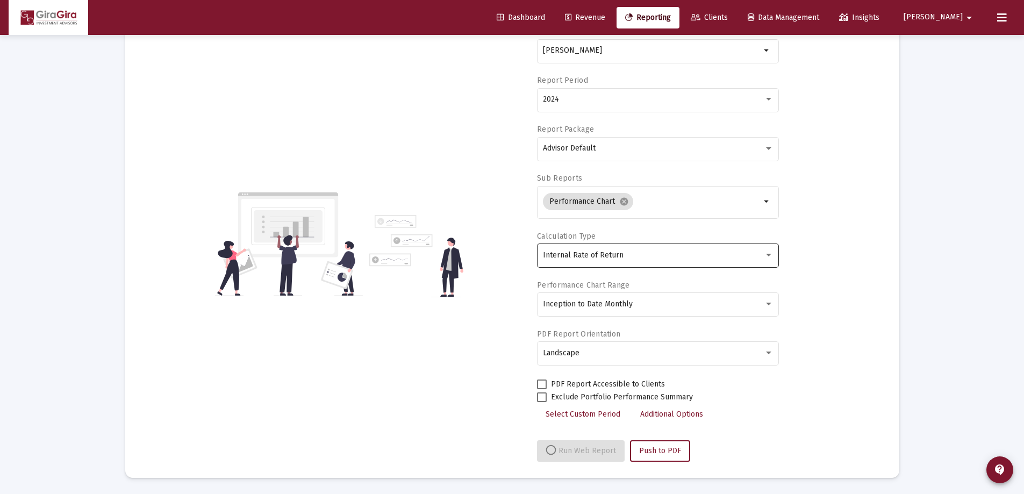
select select "View all"
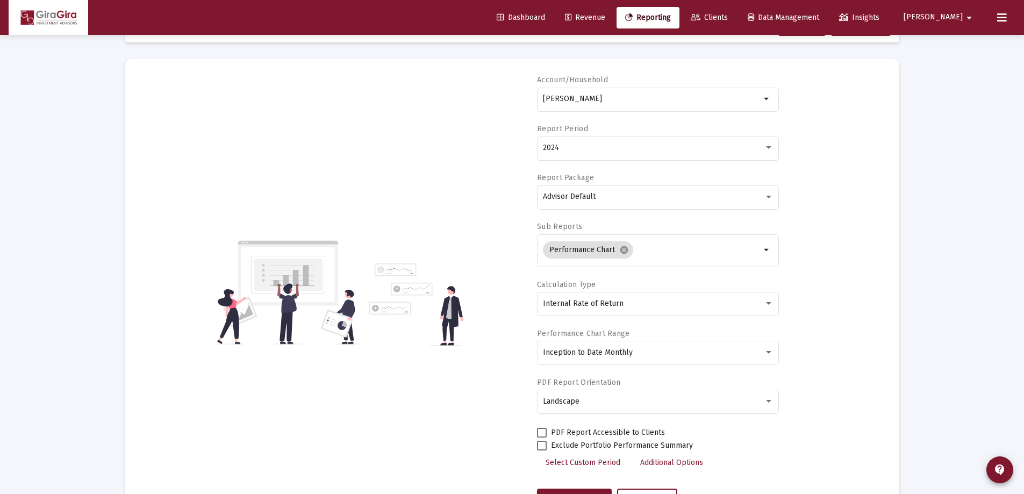
scroll to position [40, 0]
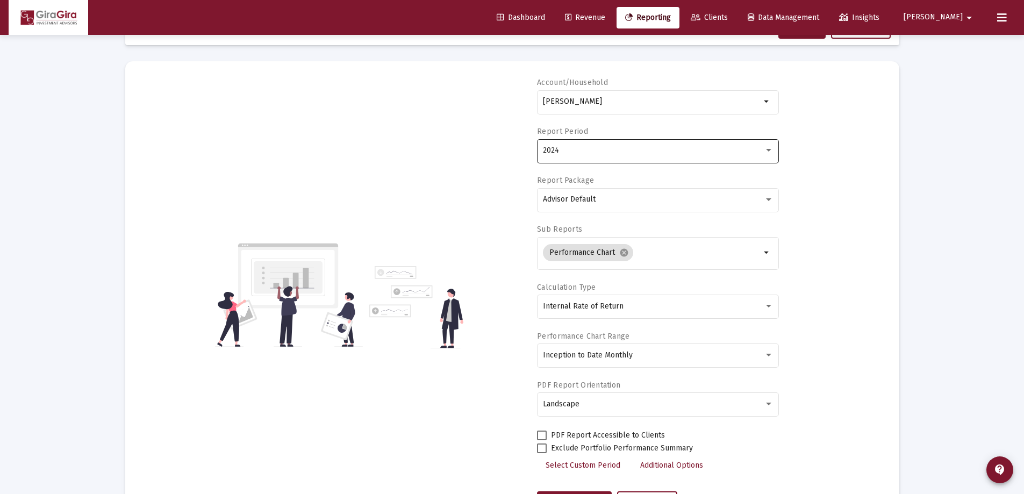
click at [564, 149] on div "2024" at bounding box center [653, 150] width 221 height 9
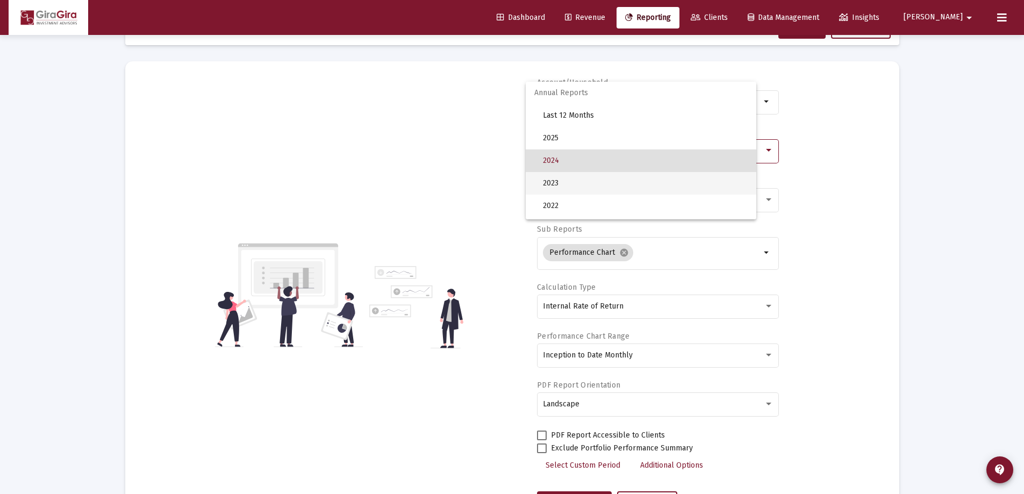
scroll to position [10, 0]
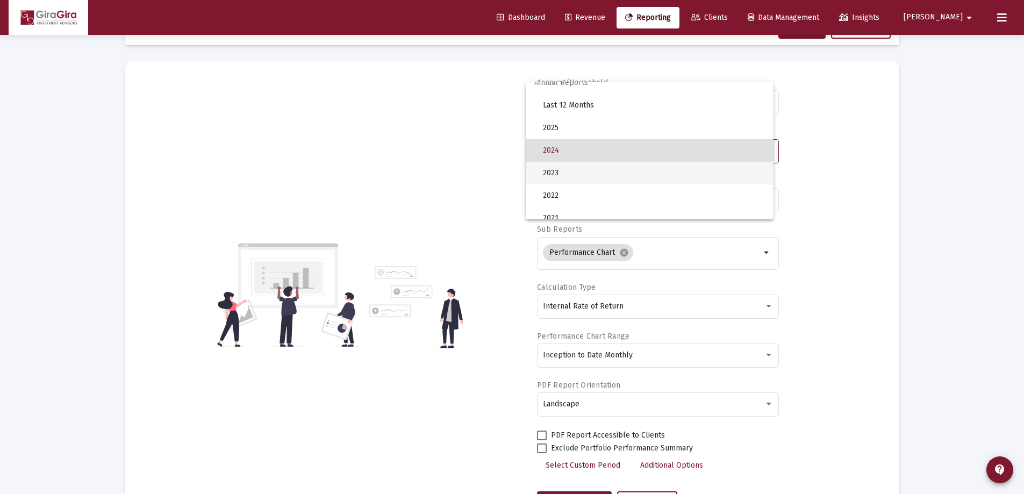
click at [560, 171] on span "2023" at bounding box center [654, 173] width 222 height 23
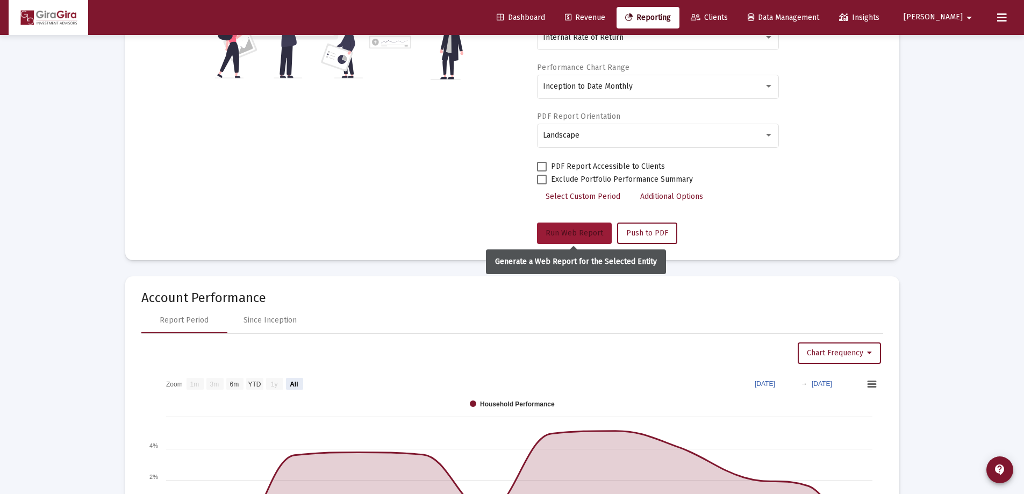
click at [583, 231] on span "Run Web Report" at bounding box center [573, 232] width 57 height 9
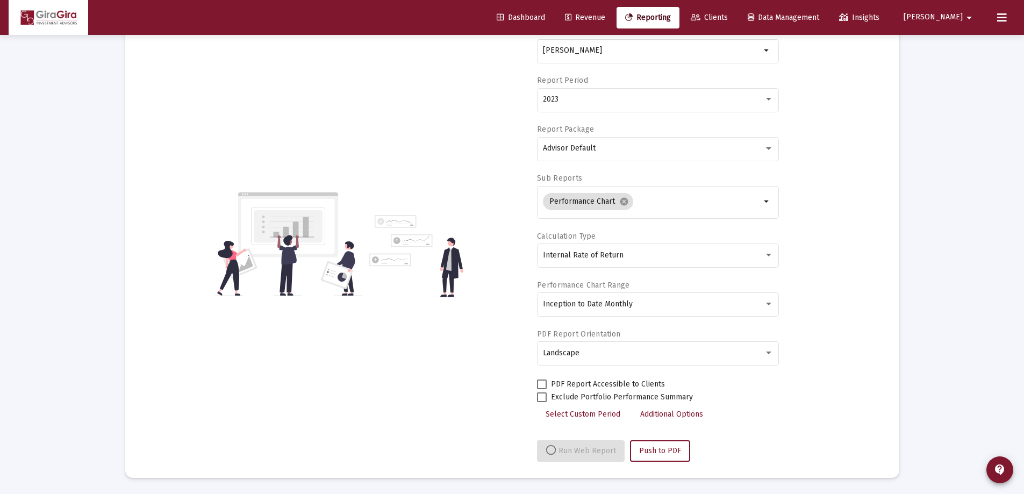
select select "View all"
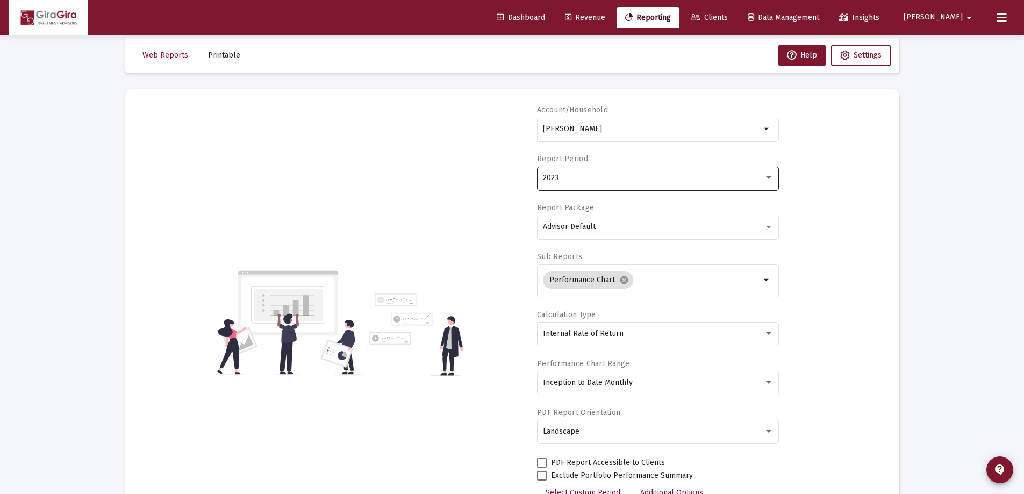
scroll to position [0, 0]
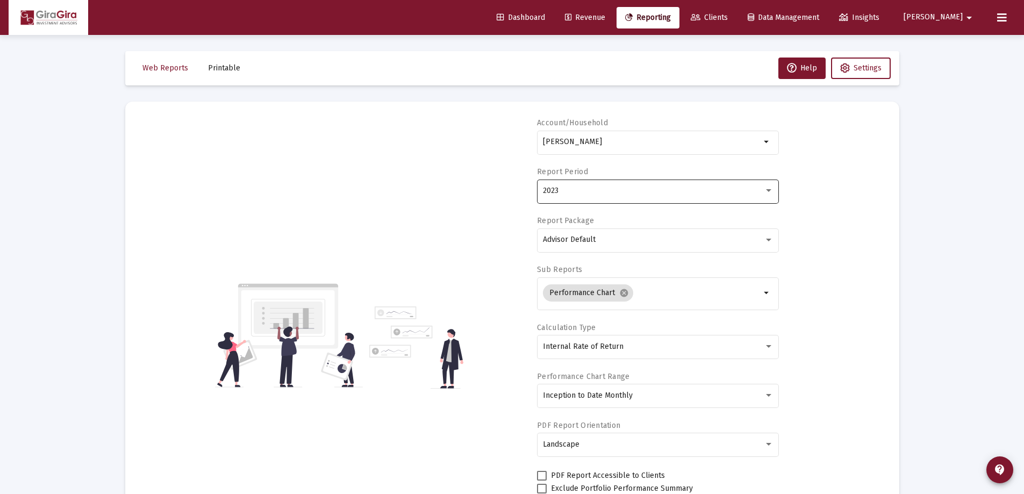
click at [562, 189] on div "2023" at bounding box center [653, 190] width 221 height 9
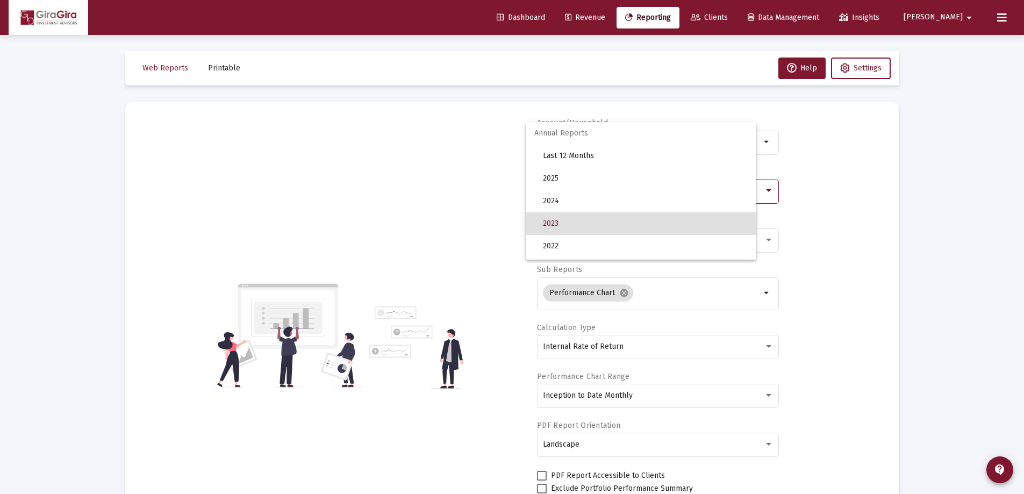
scroll to position [33, 0]
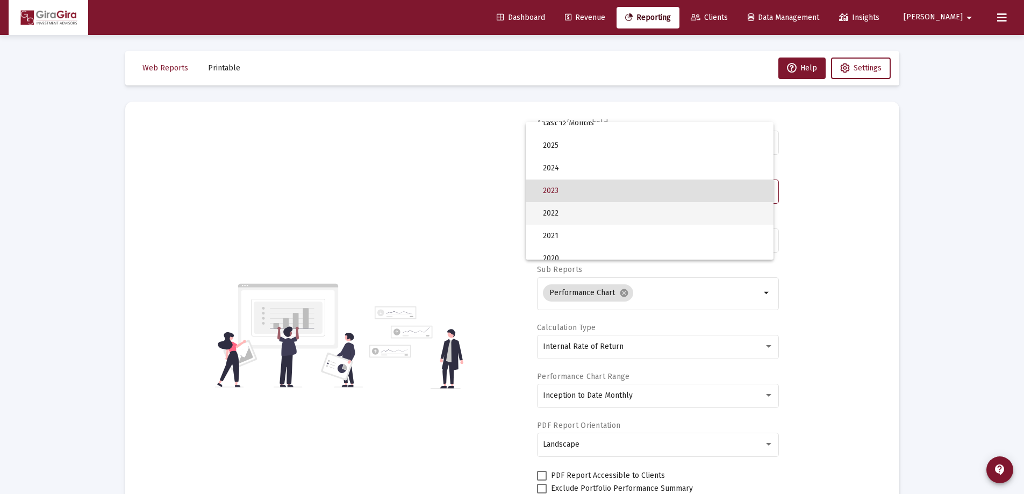
click at [559, 212] on span "2022" at bounding box center [654, 213] width 222 height 23
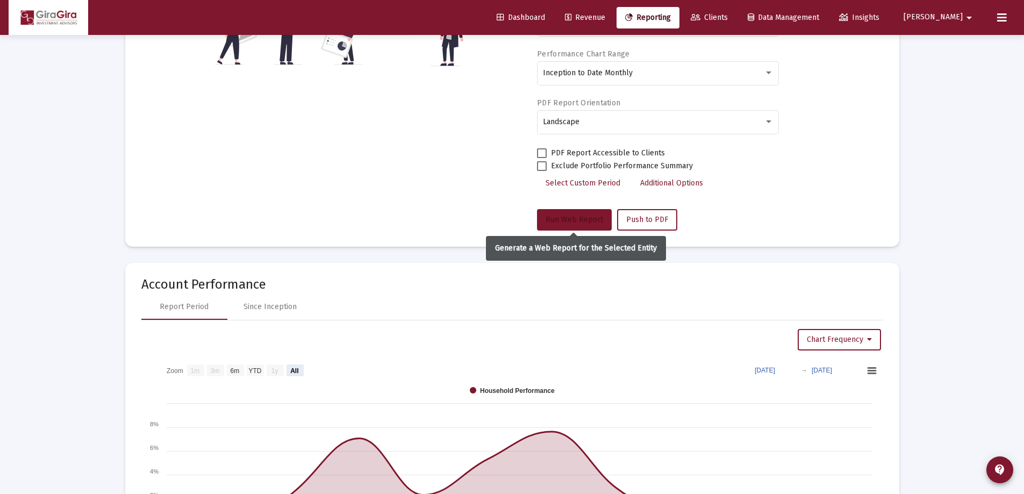
drag, startPoint x: 575, startPoint y: 217, endPoint x: 586, endPoint y: 223, distance: 12.5
click at [575, 217] on span "Run Web Report" at bounding box center [573, 219] width 57 height 9
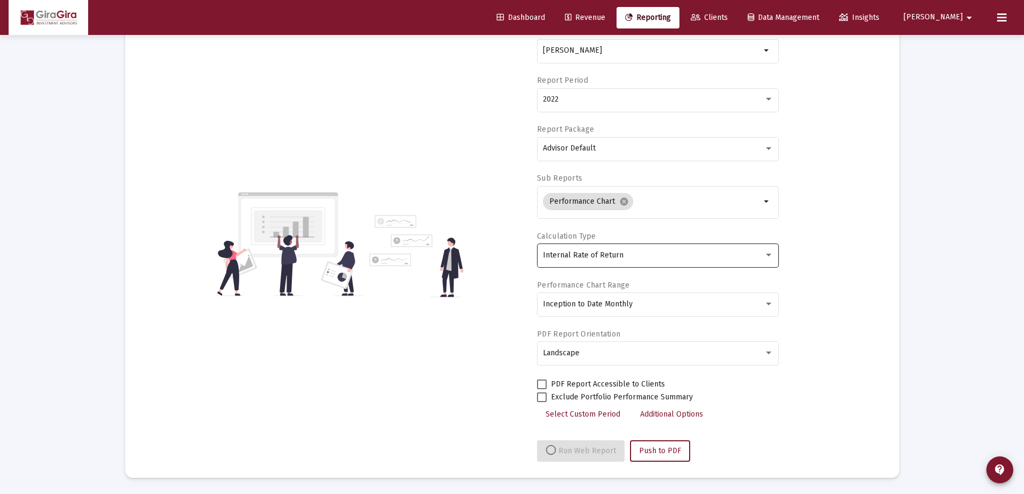
select select "View all"
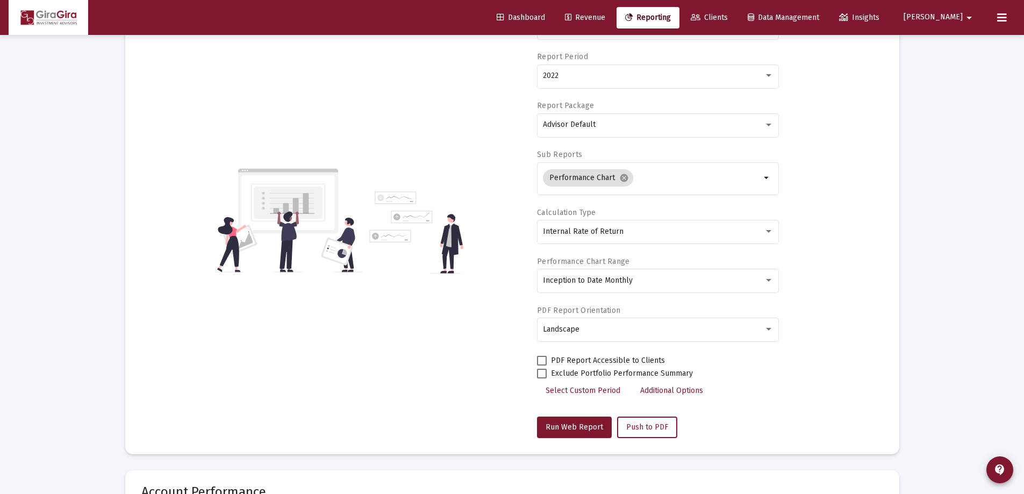
scroll to position [0, 0]
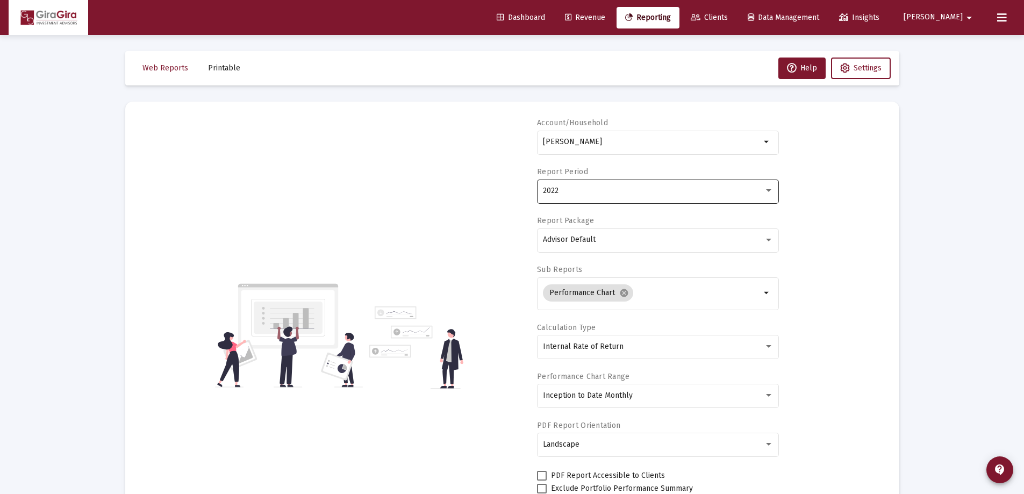
click at [555, 190] on span "2022" at bounding box center [551, 190] width 16 height 9
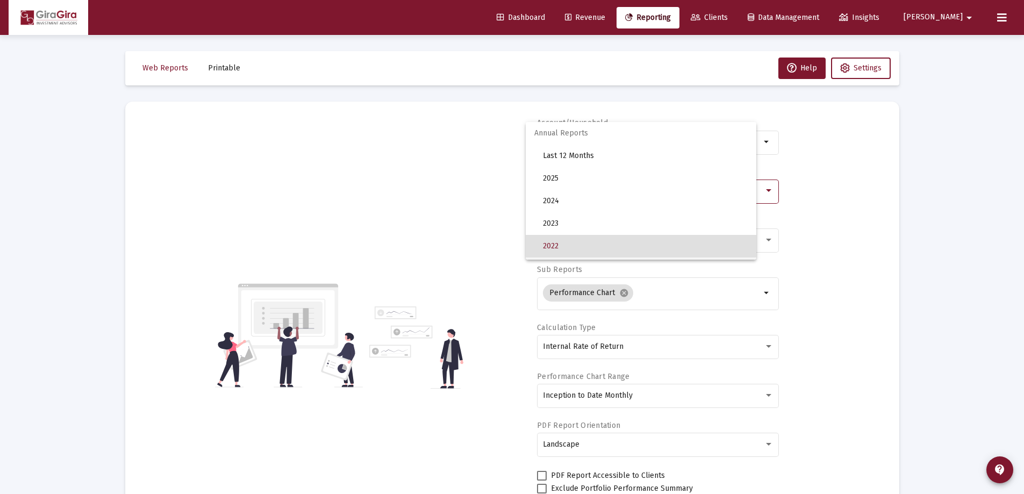
scroll to position [55, 0]
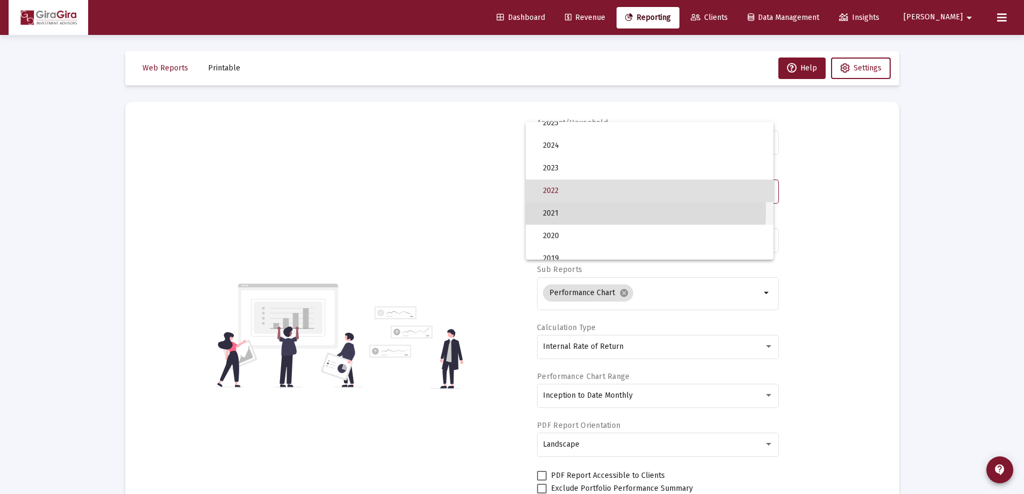
click at [561, 211] on span "2021" at bounding box center [654, 213] width 222 height 23
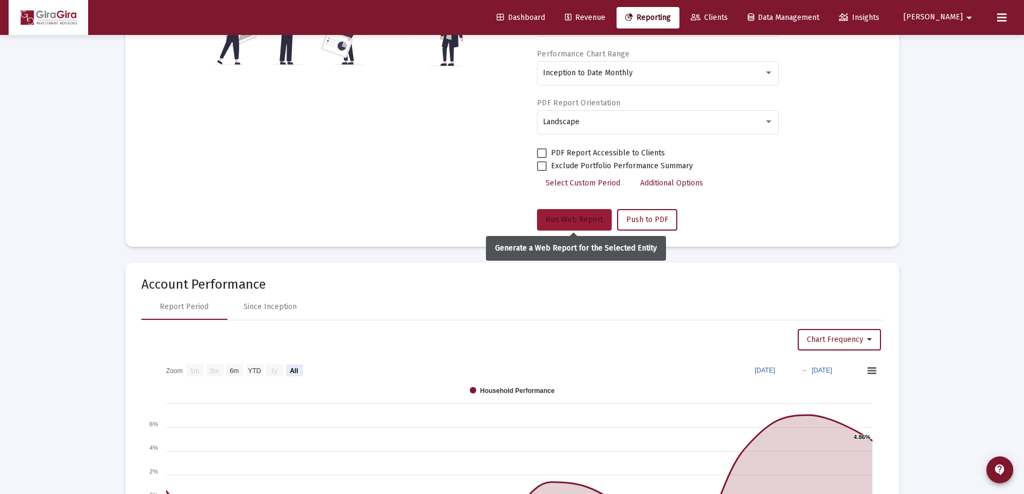
click at [566, 220] on span "Run Web Report" at bounding box center [573, 219] width 57 height 9
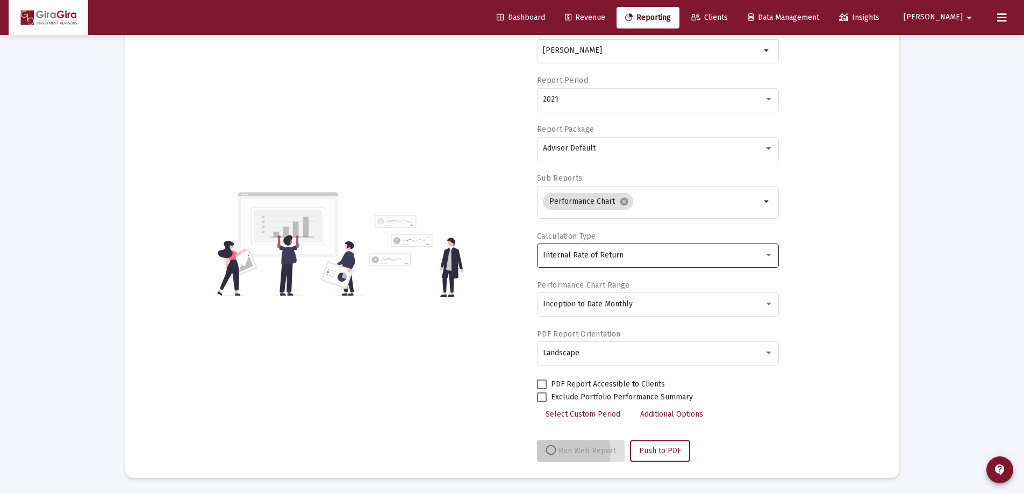
select select "View all"
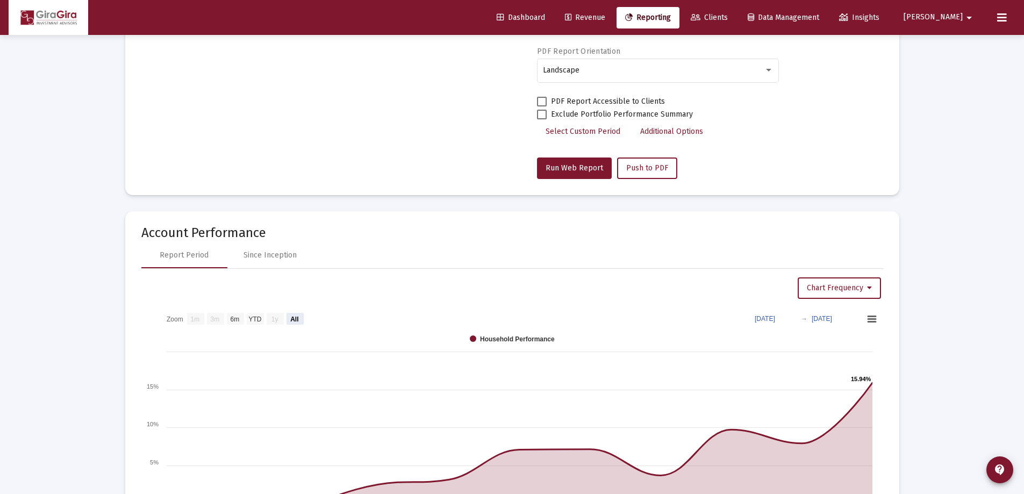
scroll to position [430, 0]
